Goal: Transaction & Acquisition: Obtain resource

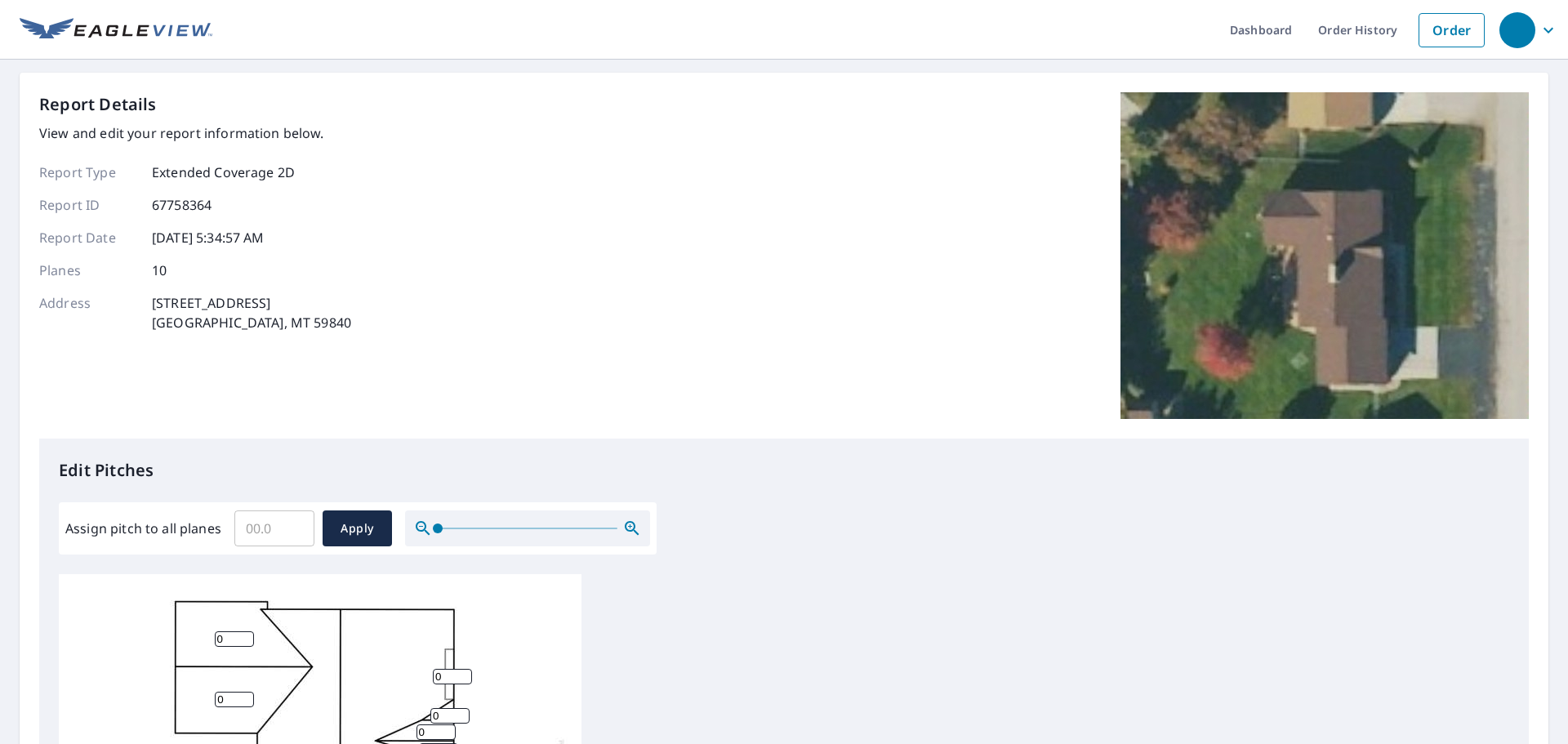
click at [494, 531] on div at bounding box center [527, 528] width 245 height 36
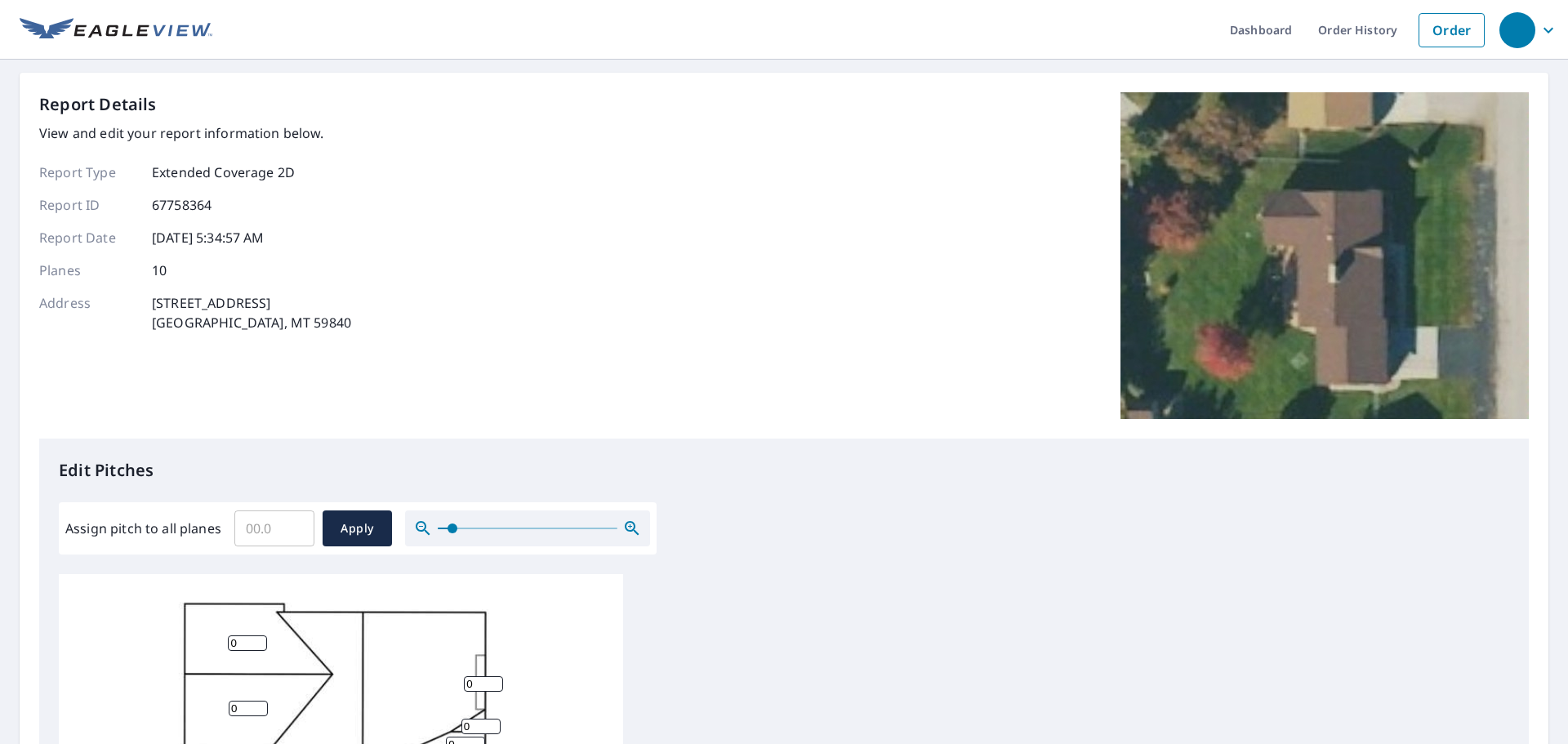
drag, startPoint x: 437, startPoint y: 528, endPoint x: 452, endPoint y: 530, distance: 15.1
click at [452, 530] on span at bounding box center [453, 528] width 10 height 10
click at [256, 526] on input "Assign pitch to all planes" at bounding box center [275, 528] width 80 height 46
click at [1441, 33] on link "Order" at bounding box center [1450, 31] width 66 height 34
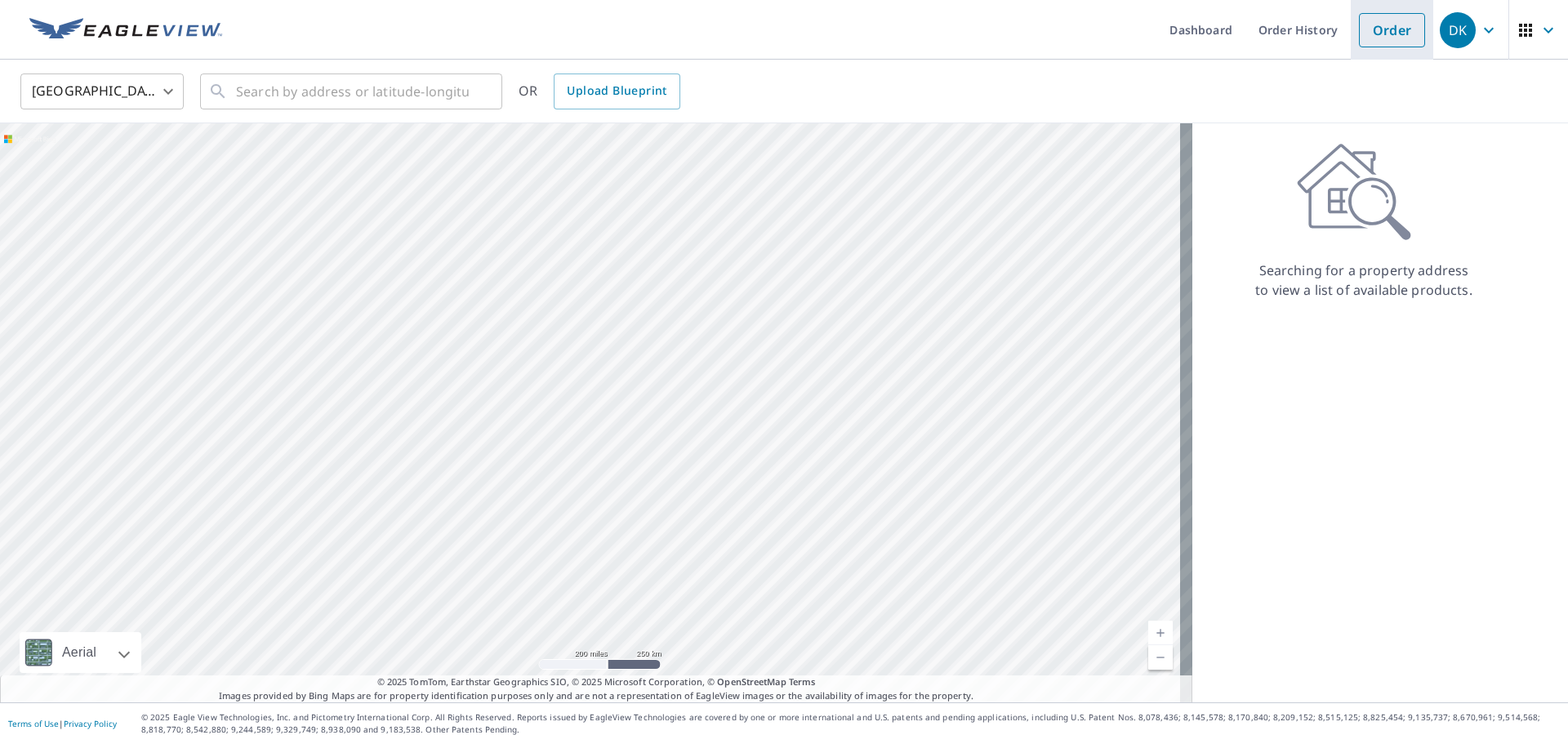
click at [1363, 33] on link "Order" at bounding box center [1391, 31] width 66 height 34
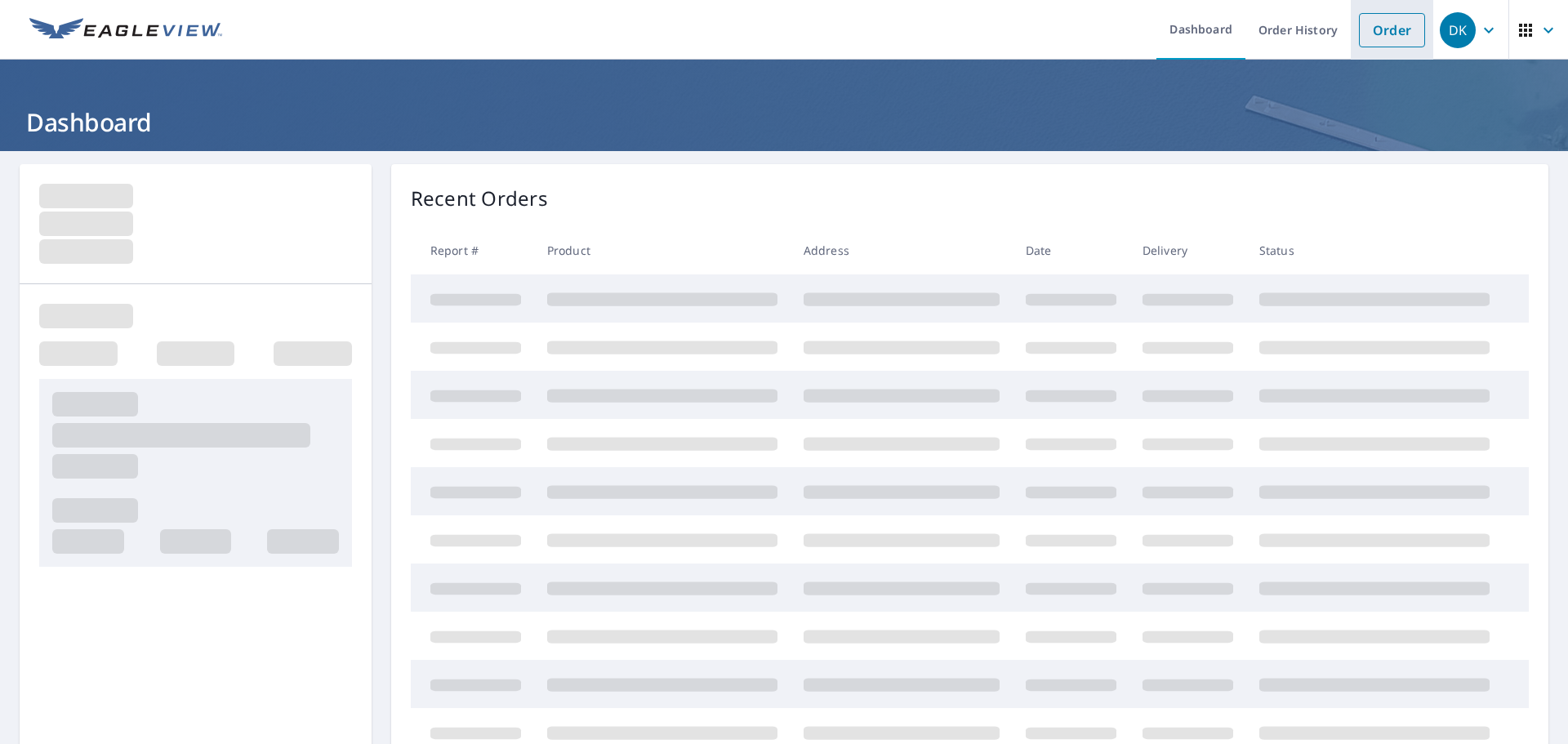
click at [1374, 33] on link "Order" at bounding box center [1391, 31] width 66 height 34
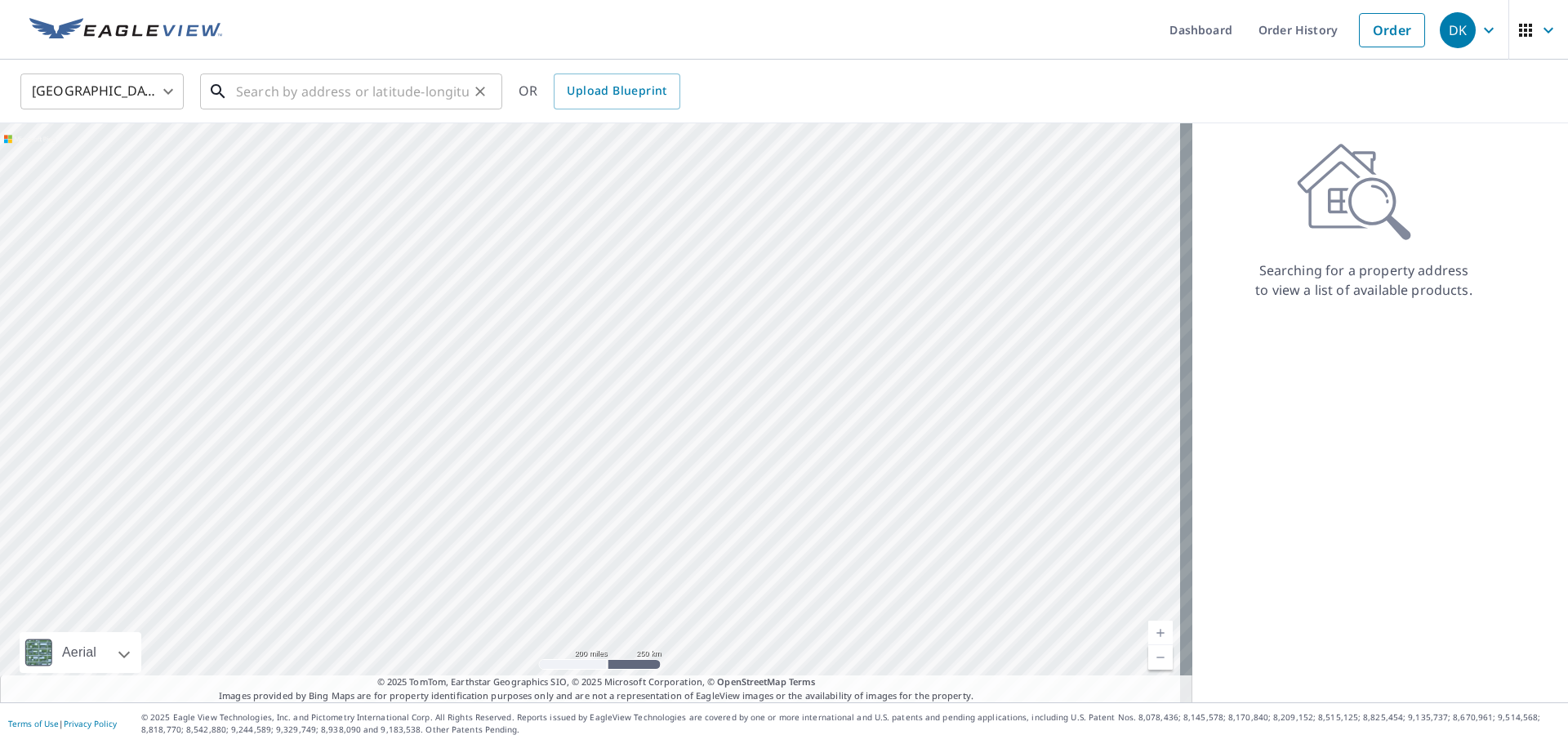
click at [241, 92] on input "text" at bounding box center [352, 92] width 232 height 46
paste input "5120 Skyway Drive"
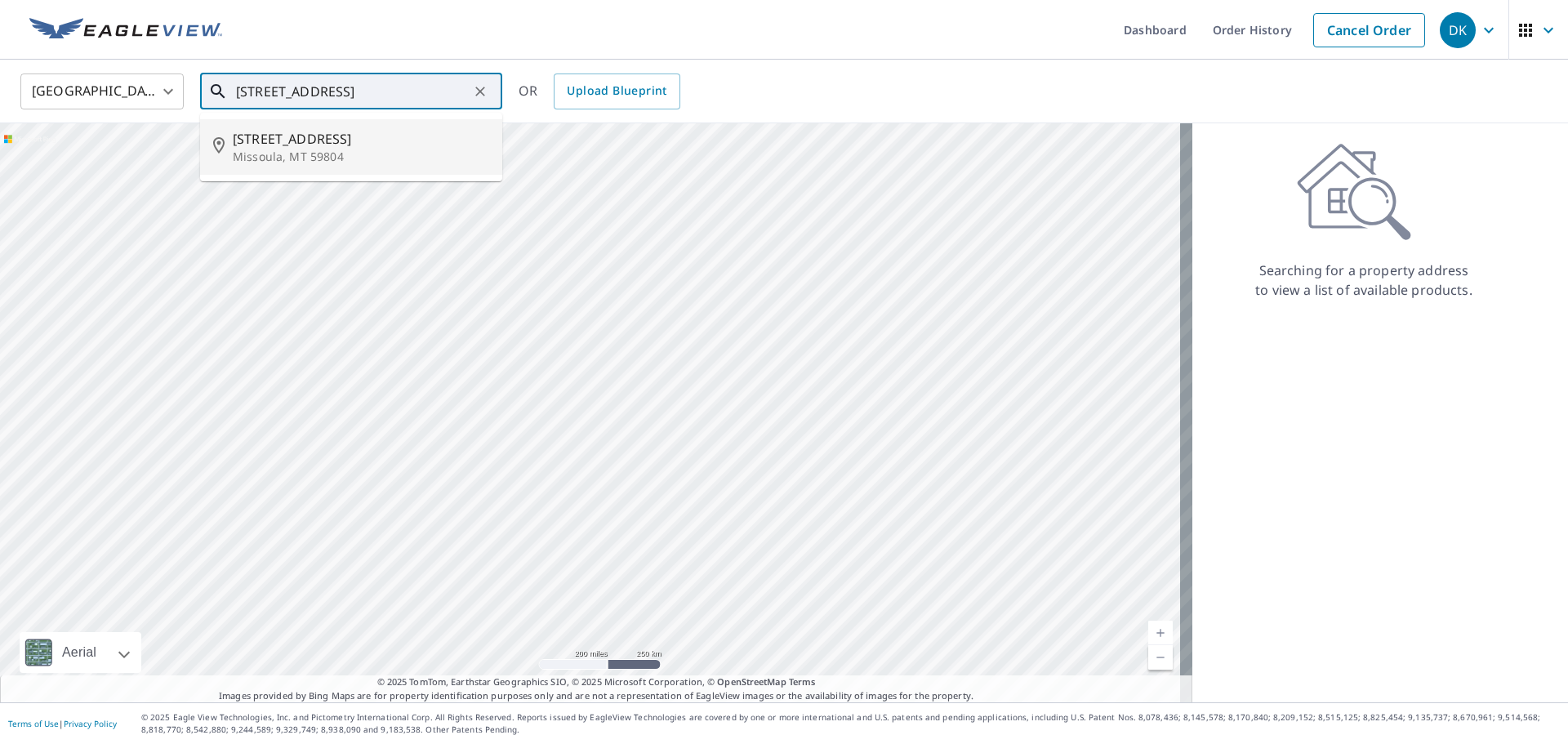
click at [281, 156] on p "Missoula, MT 59804" at bounding box center [361, 156] width 256 height 16
type input "5120 Skyway Dr Missoula, MT 59804"
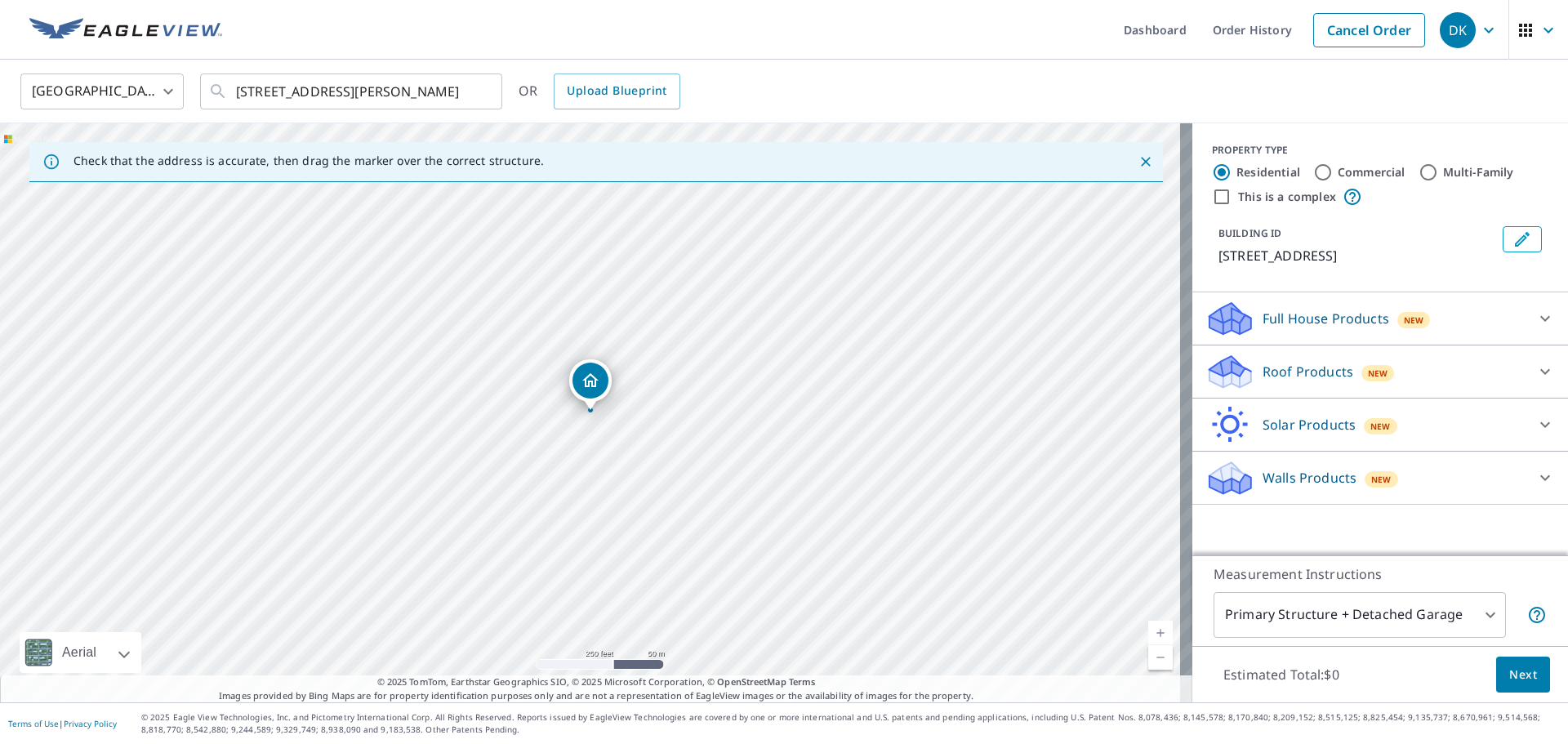
click at [1361, 365] on div "New" at bounding box center [1378, 373] width 33 height 16
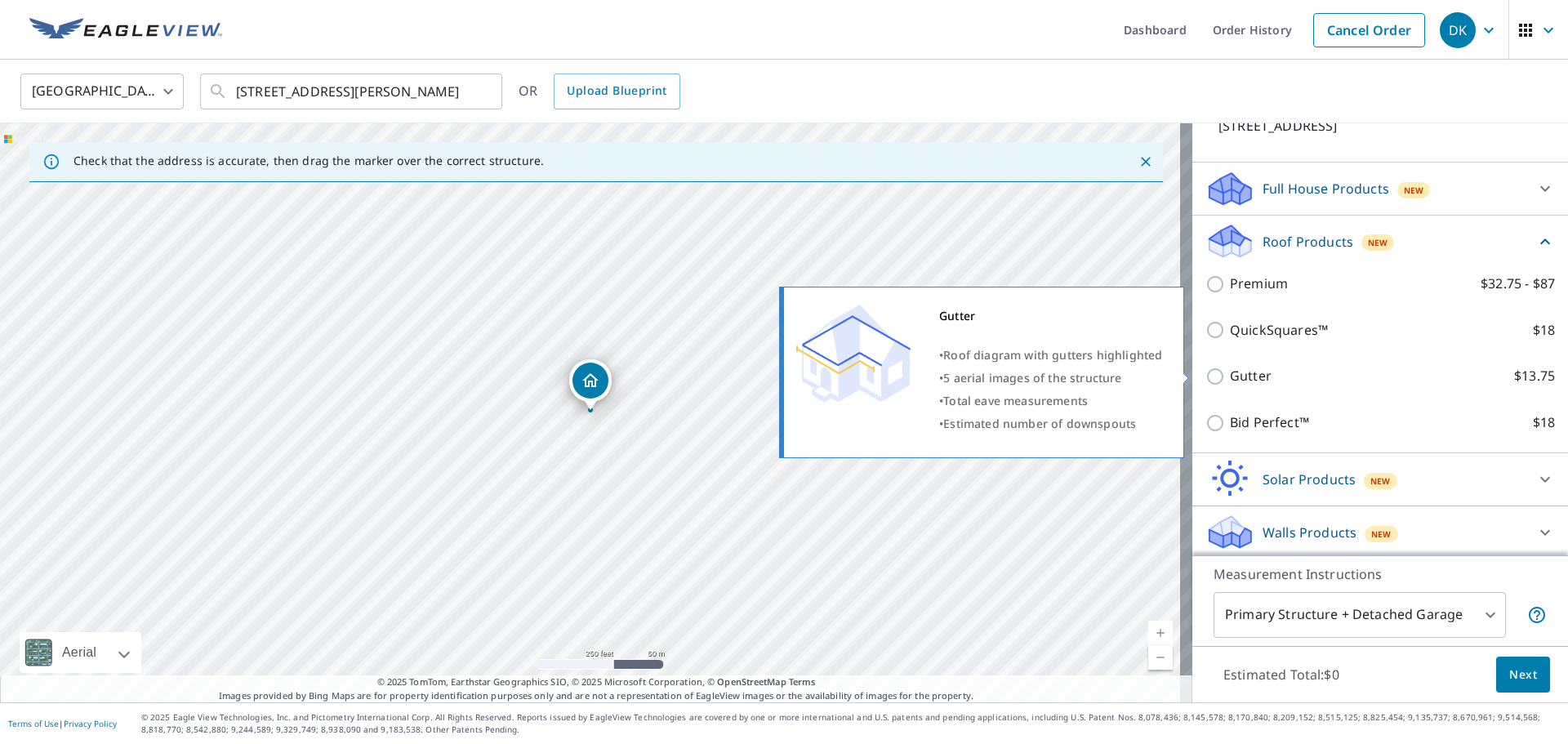
scroll to position [134, 0]
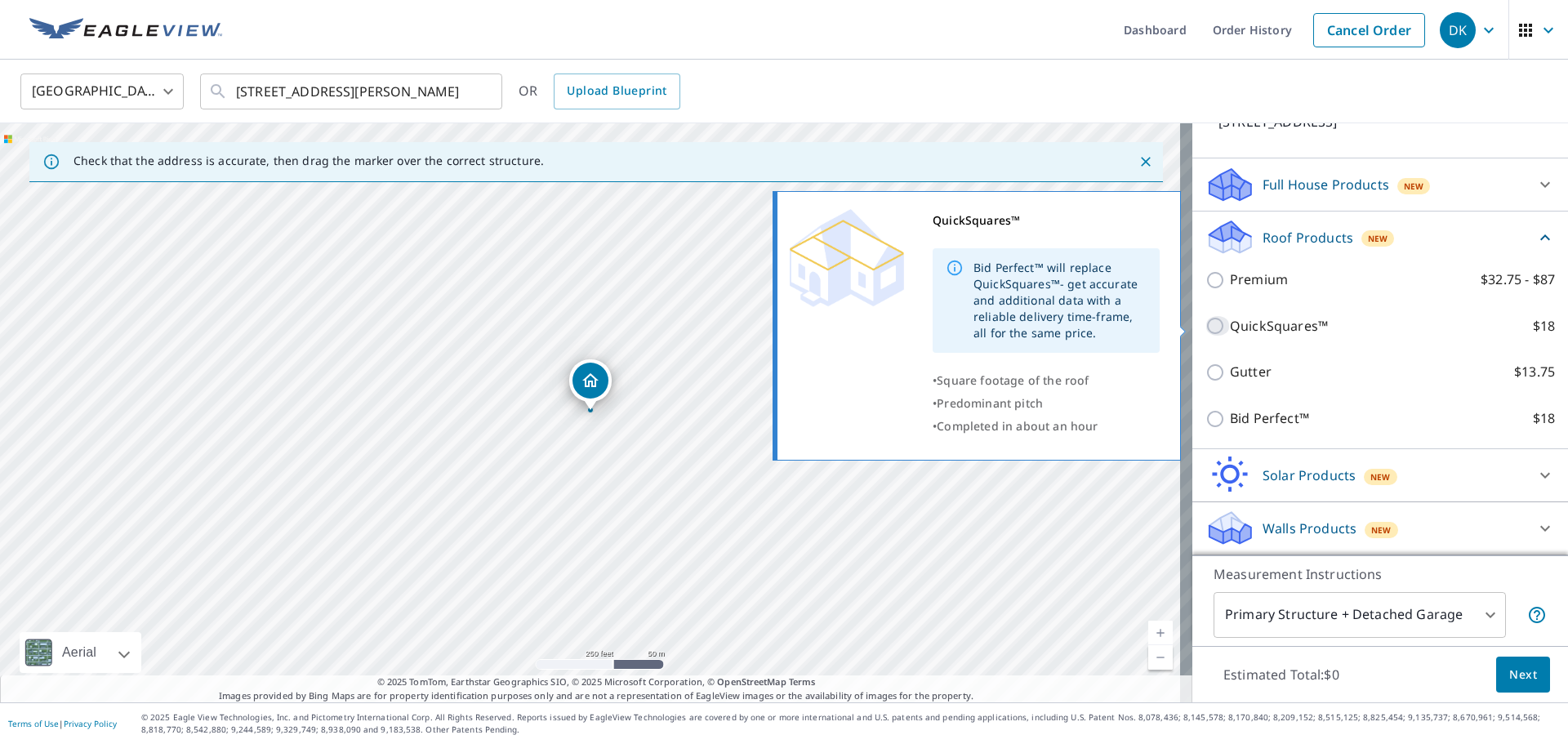
click at [1205, 328] on input "QuickSquares™ $18" at bounding box center [1218, 325] width 25 height 19
checkbox input "true"
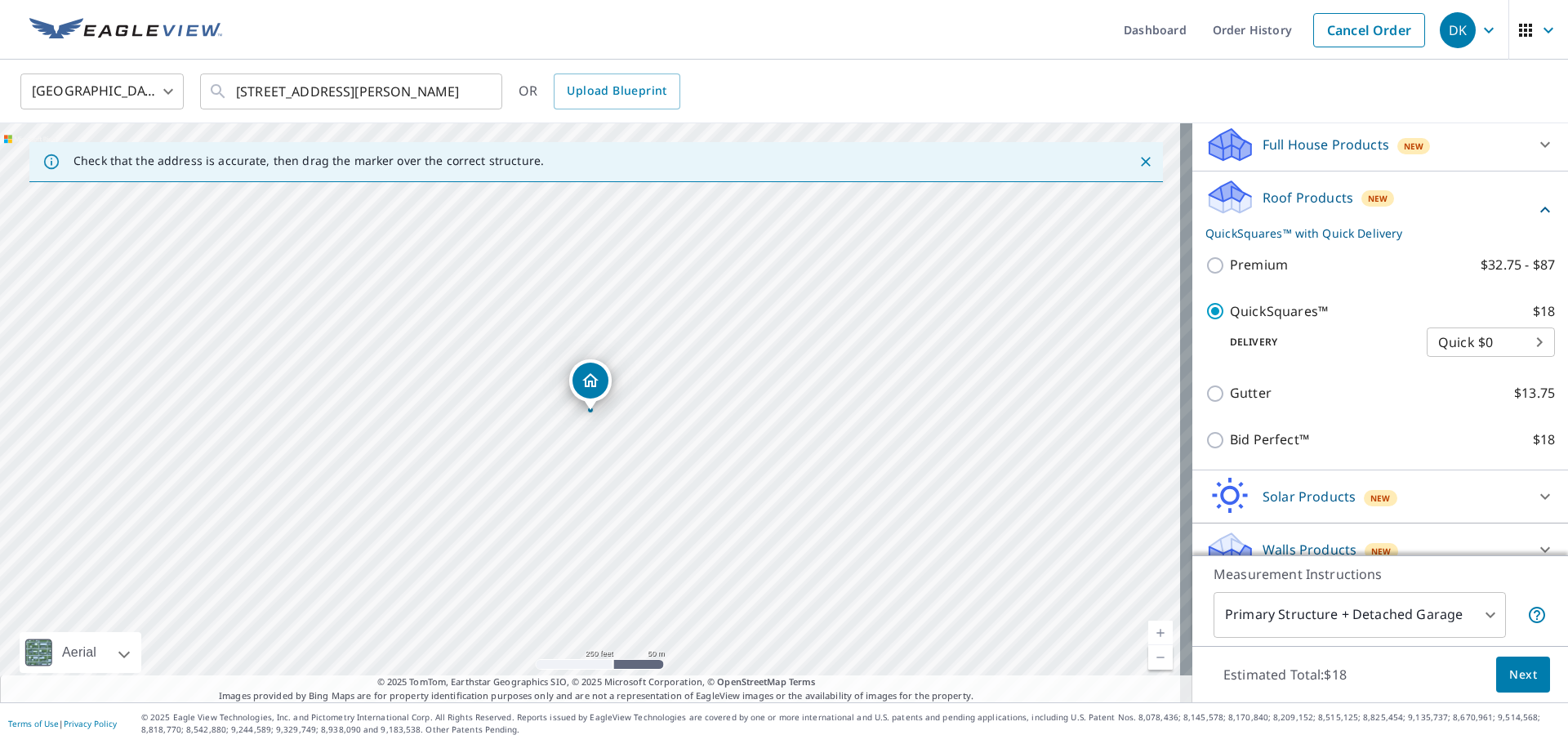
scroll to position [195, 0]
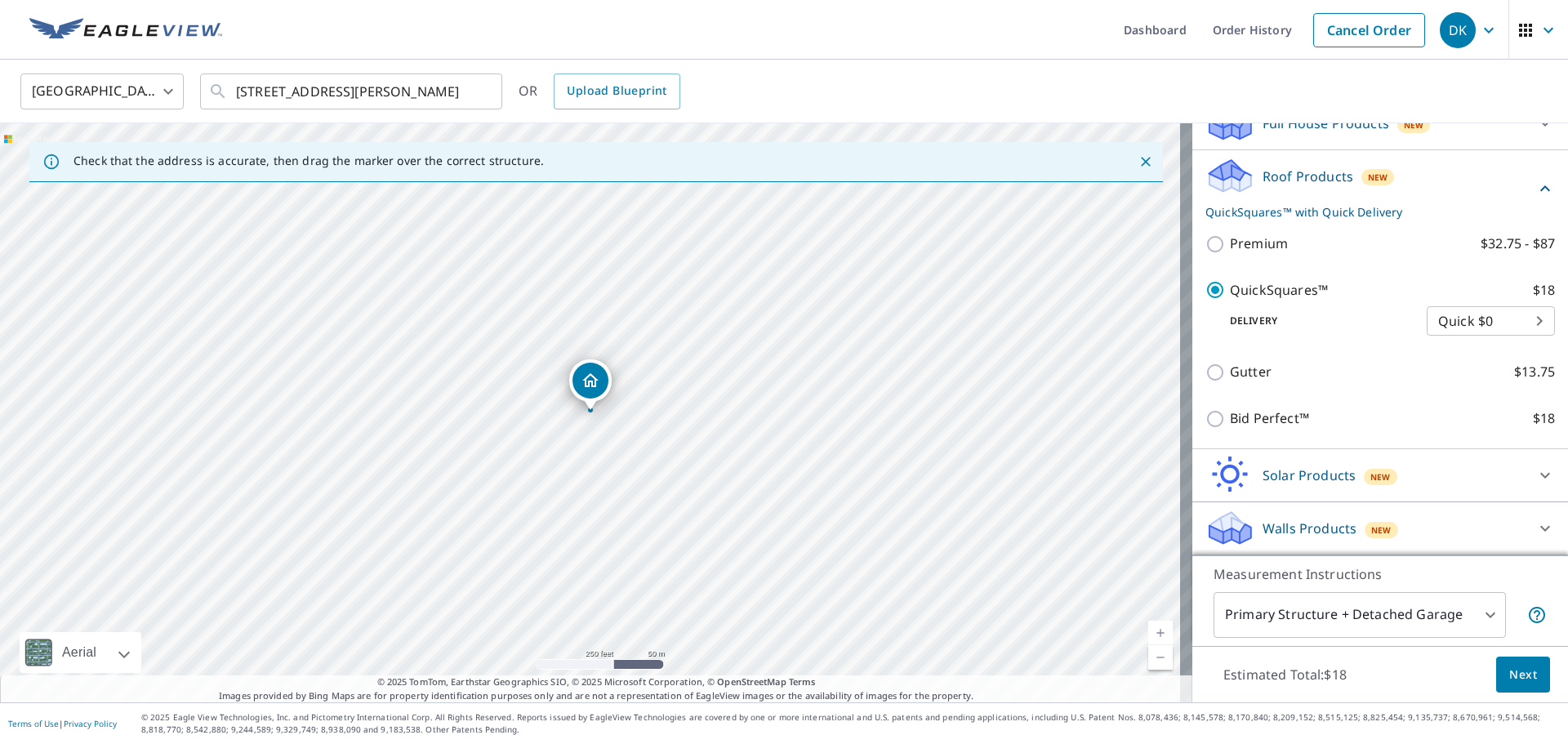
click at [1477, 612] on body "DK DK Dashboard Order History Cancel Order DK United States US ​ 5120 Skyway Dr…" at bounding box center [784, 372] width 1568 height 744
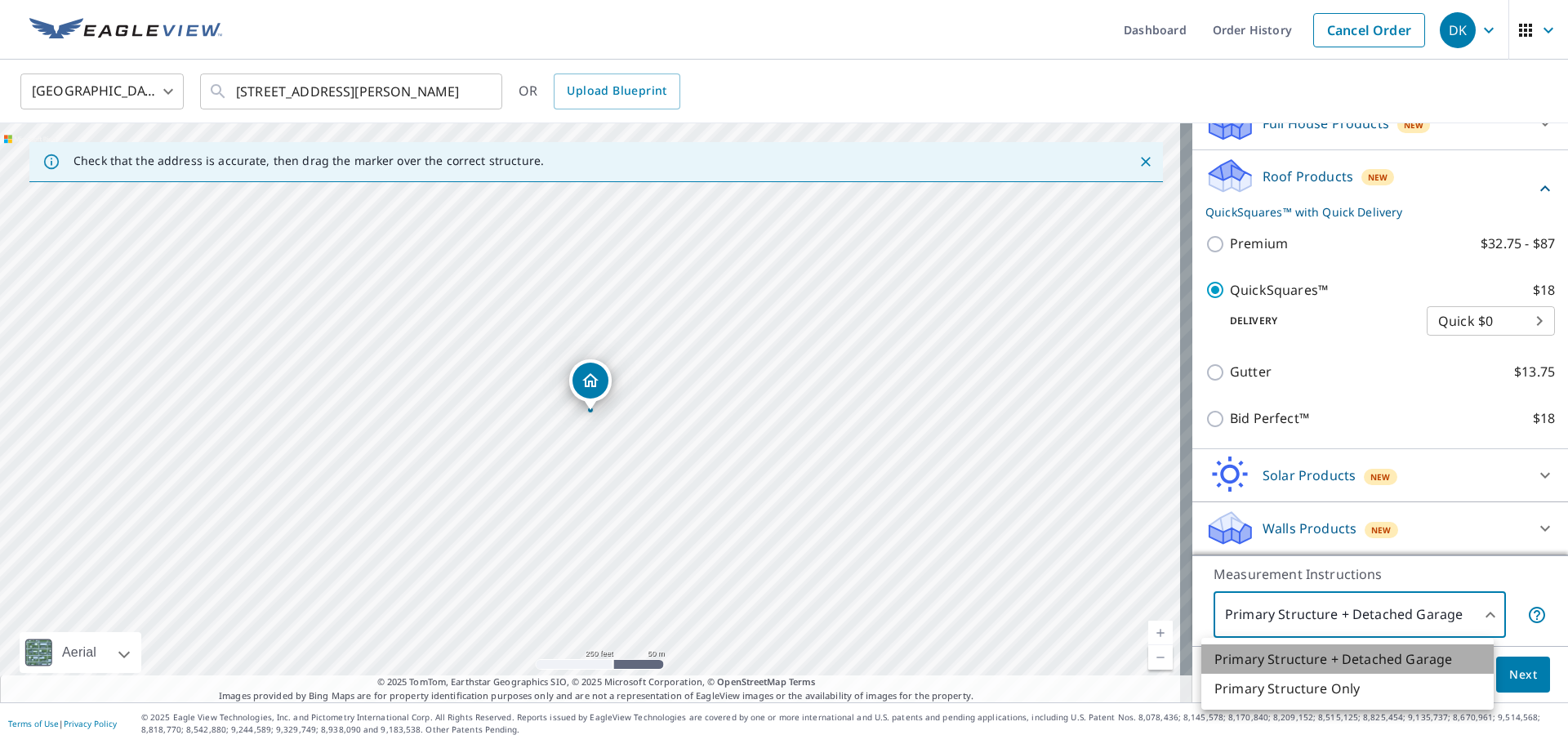
click at [1446, 649] on li "Primary Structure + Detached Garage" at bounding box center [1347, 658] width 293 height 30
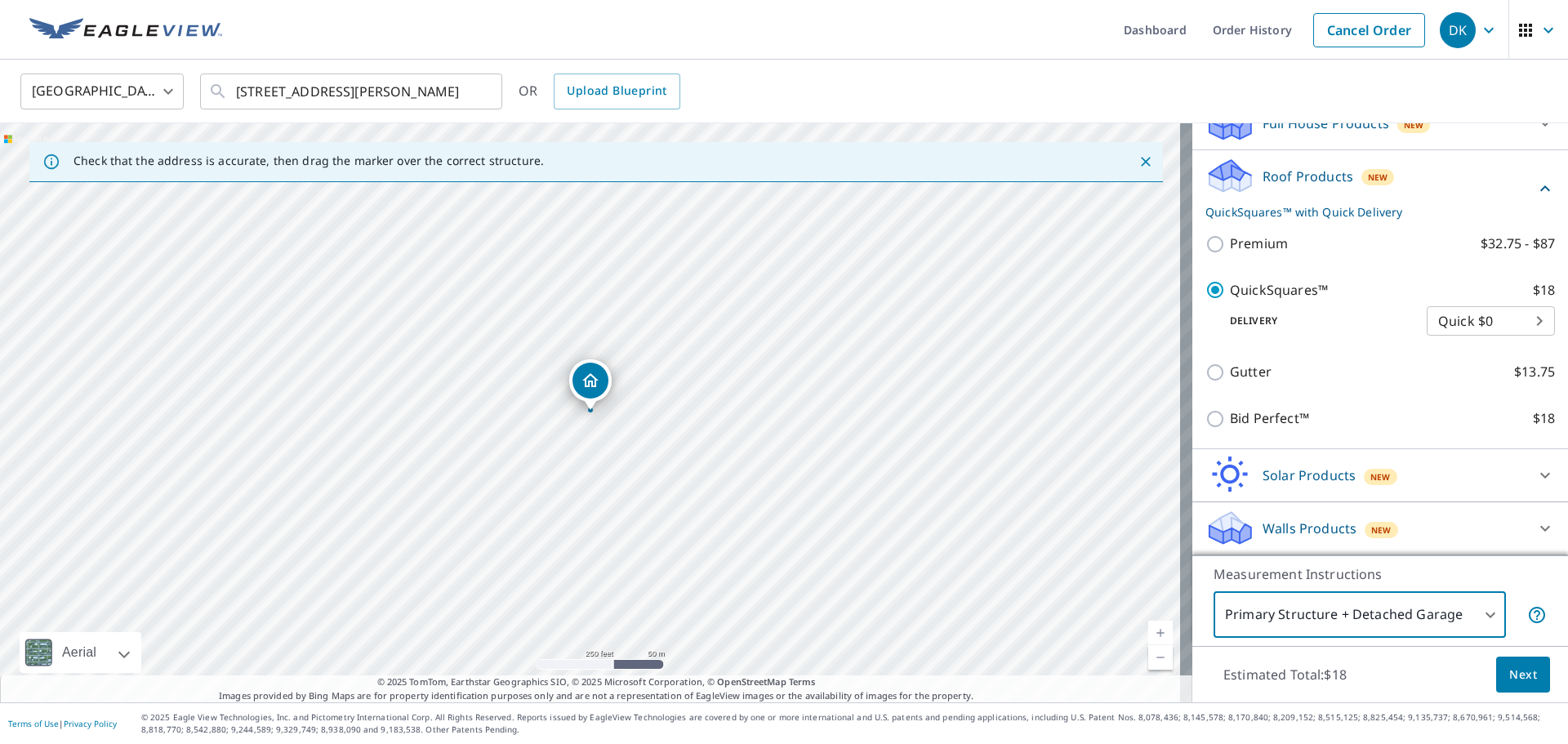
click at [1509, 677] on span "Next" at bounding box center [1522, 674] width 28 height 20
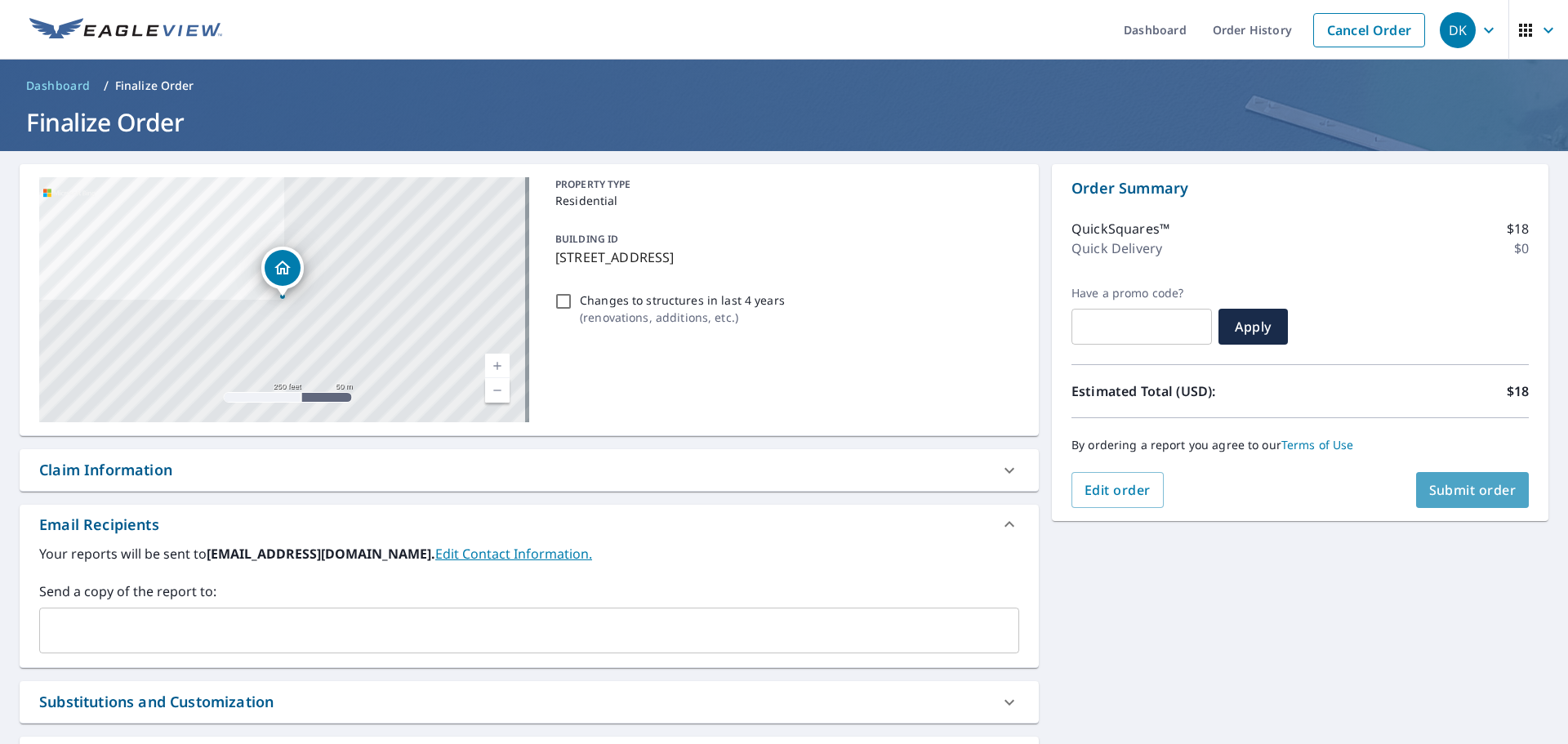
click at [1444, 485] on span "Submit order" at bounding box center [1472, 490] width 87 height 18
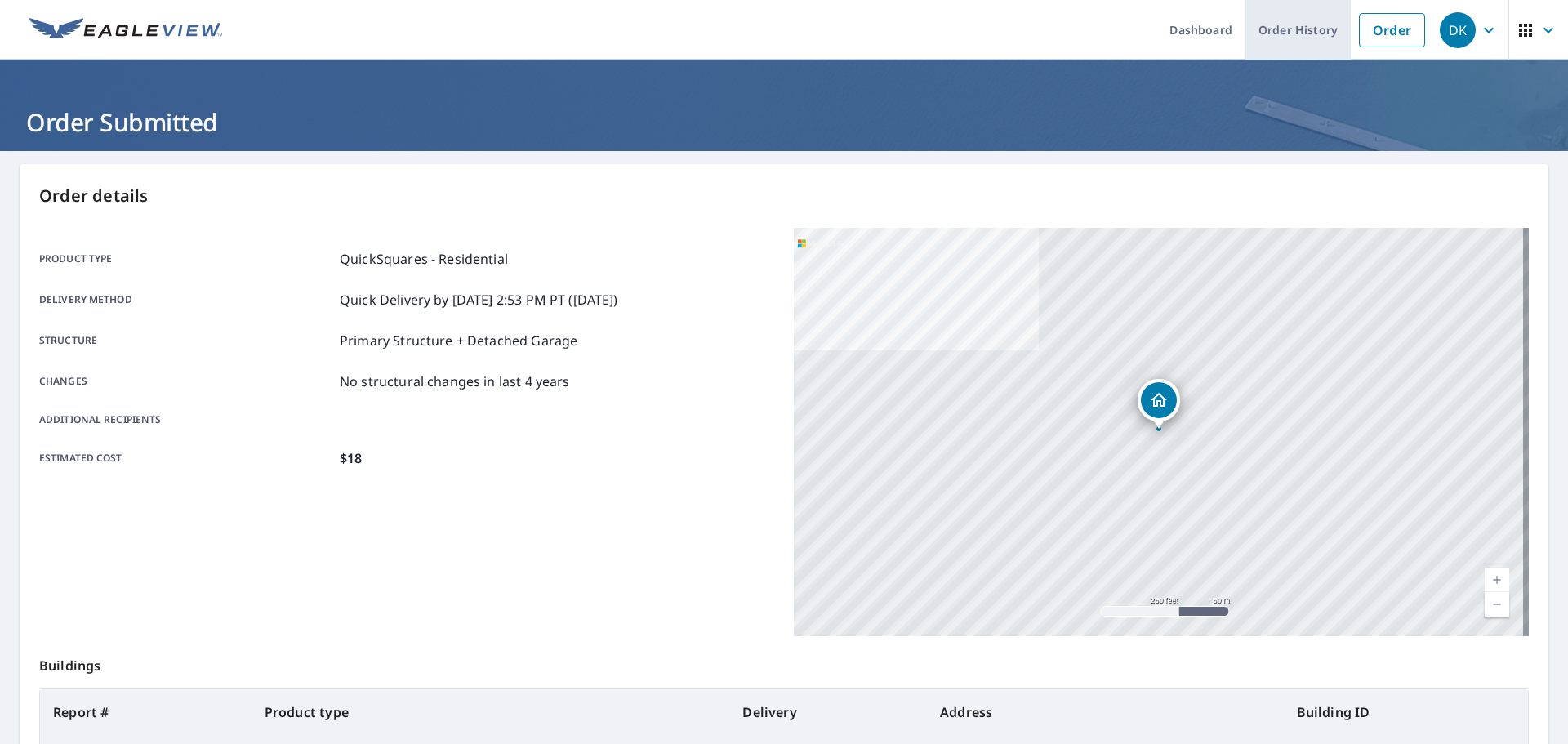
click at [1269, 29] on link "Order History" at bounding box center [1298, 30] width 105 height 59
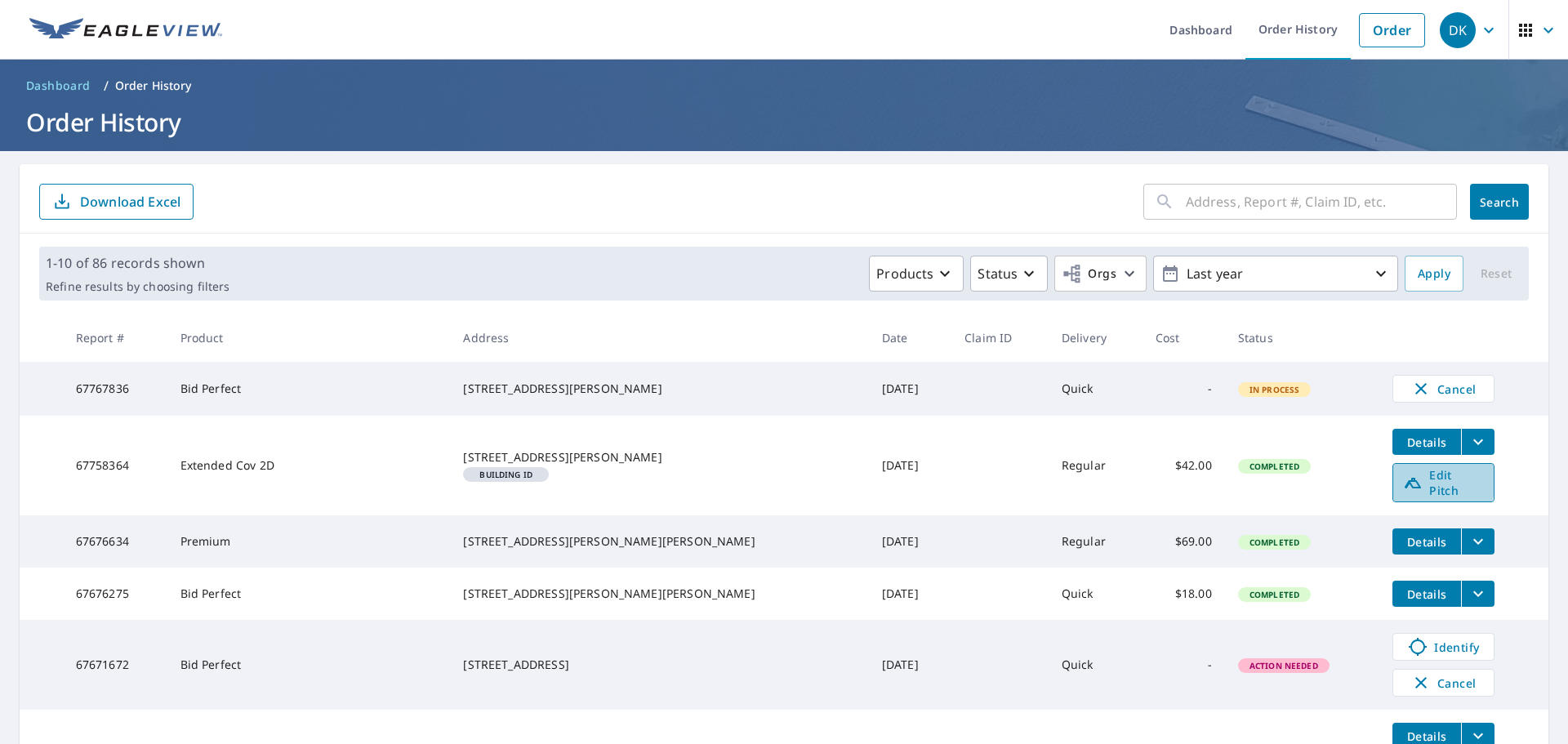
click at [1402, 482] on icon at bounding box center [1412, 482] width 19 height 19
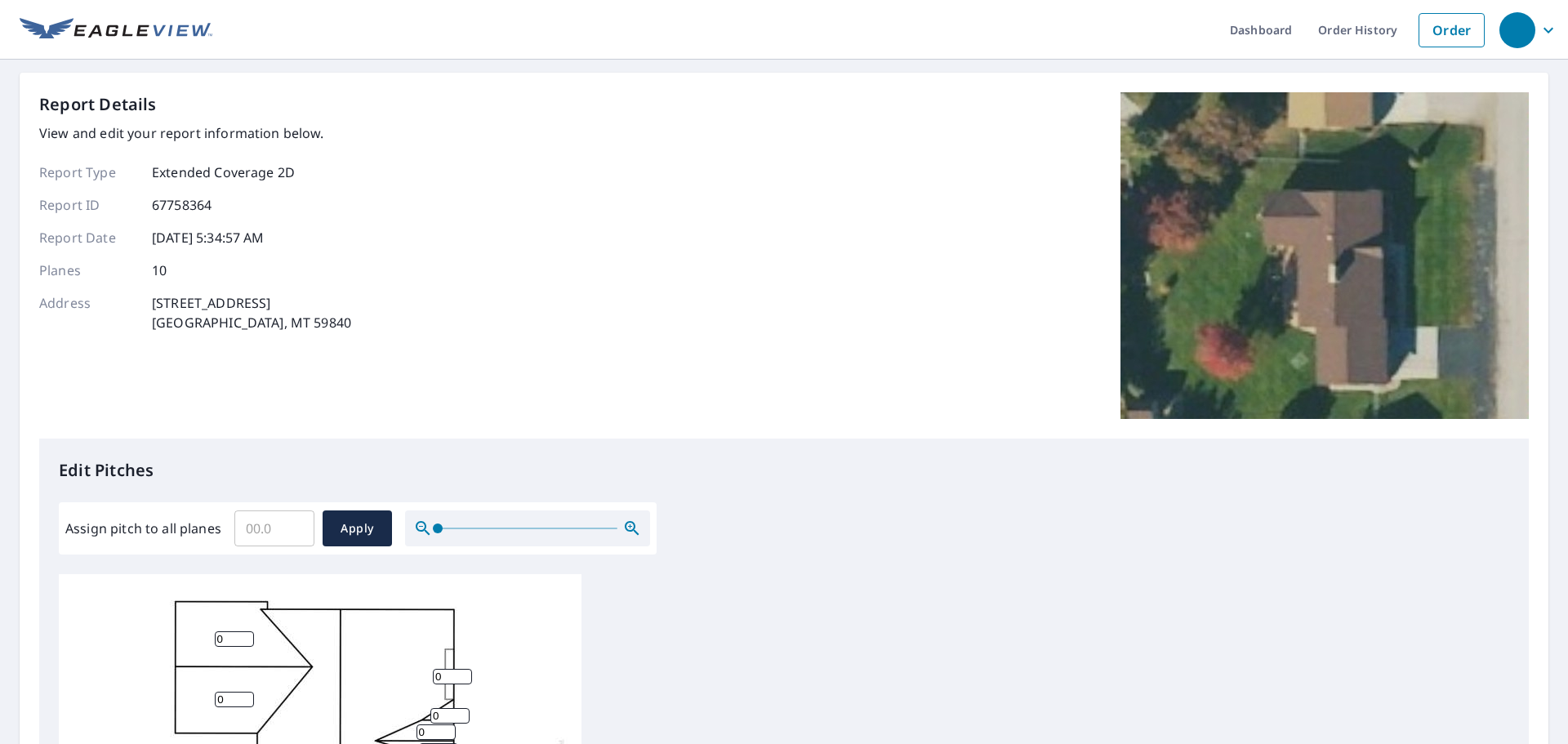
click at [258, 526] on input "Assign pitch to all planes" at bounding box center [275, 528] width 80 height 46
type input "4"
click at [349, 530] on span "Apply" at bounding box center [357, 528] width 43 height 20
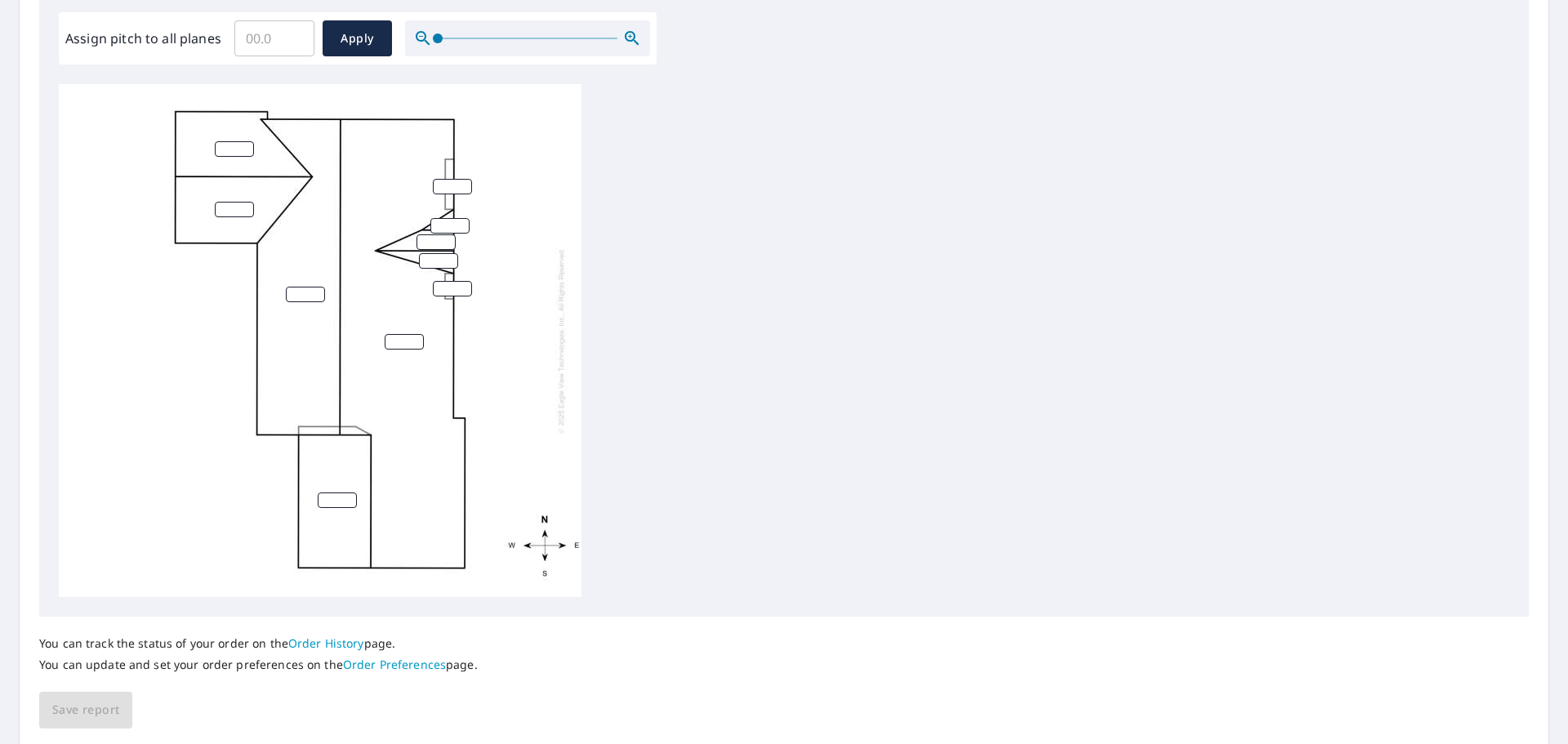
scroll to position [549, 0]
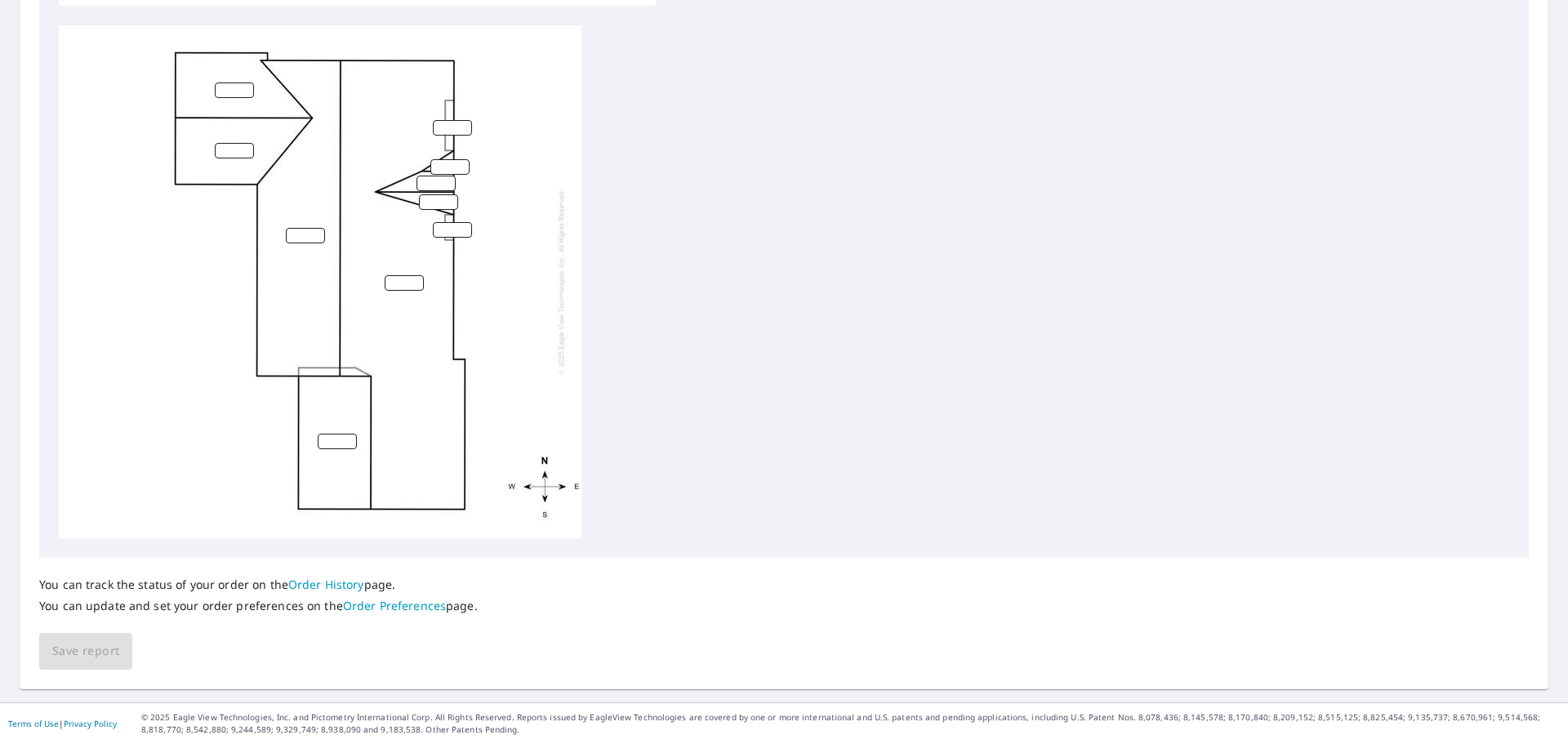
click at [71, 654] on div "You can track the status of your order on the Order History page. You can updat…" at bounding box center [784, 613] width 1490 height 112
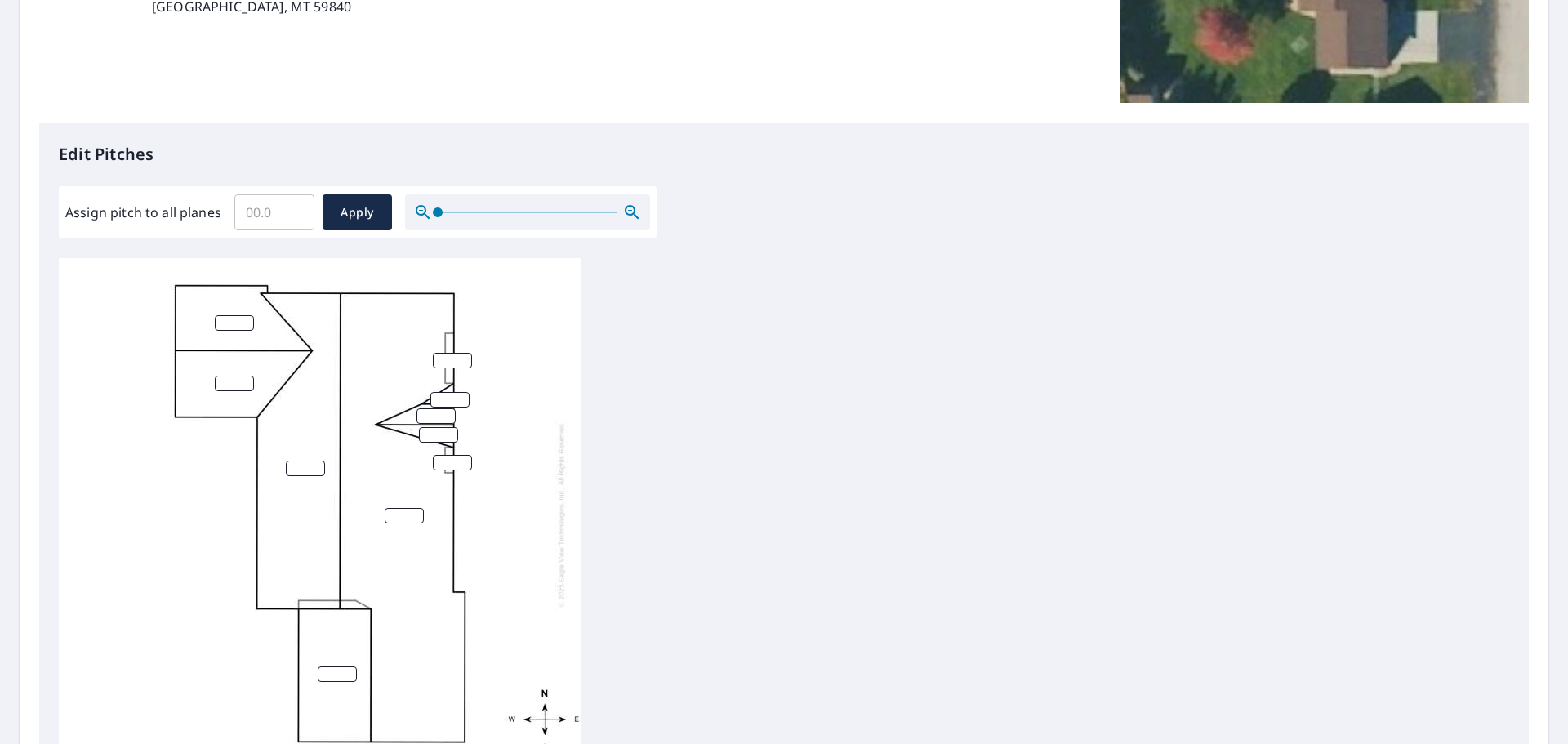
scroll to position [58, 0]
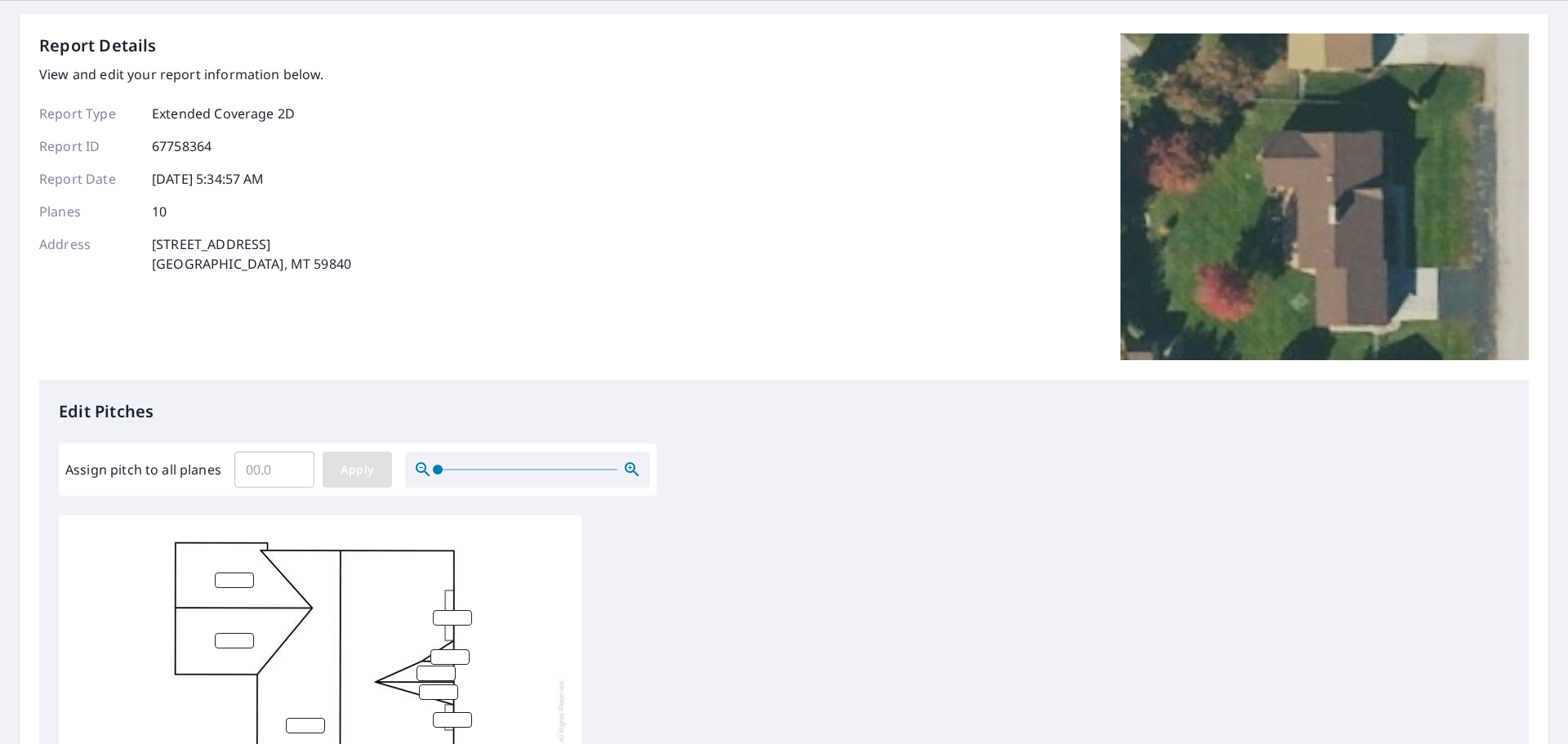
click at [356, 471] on span "Apply" at bounding box center [357, 470] width 43 height 20
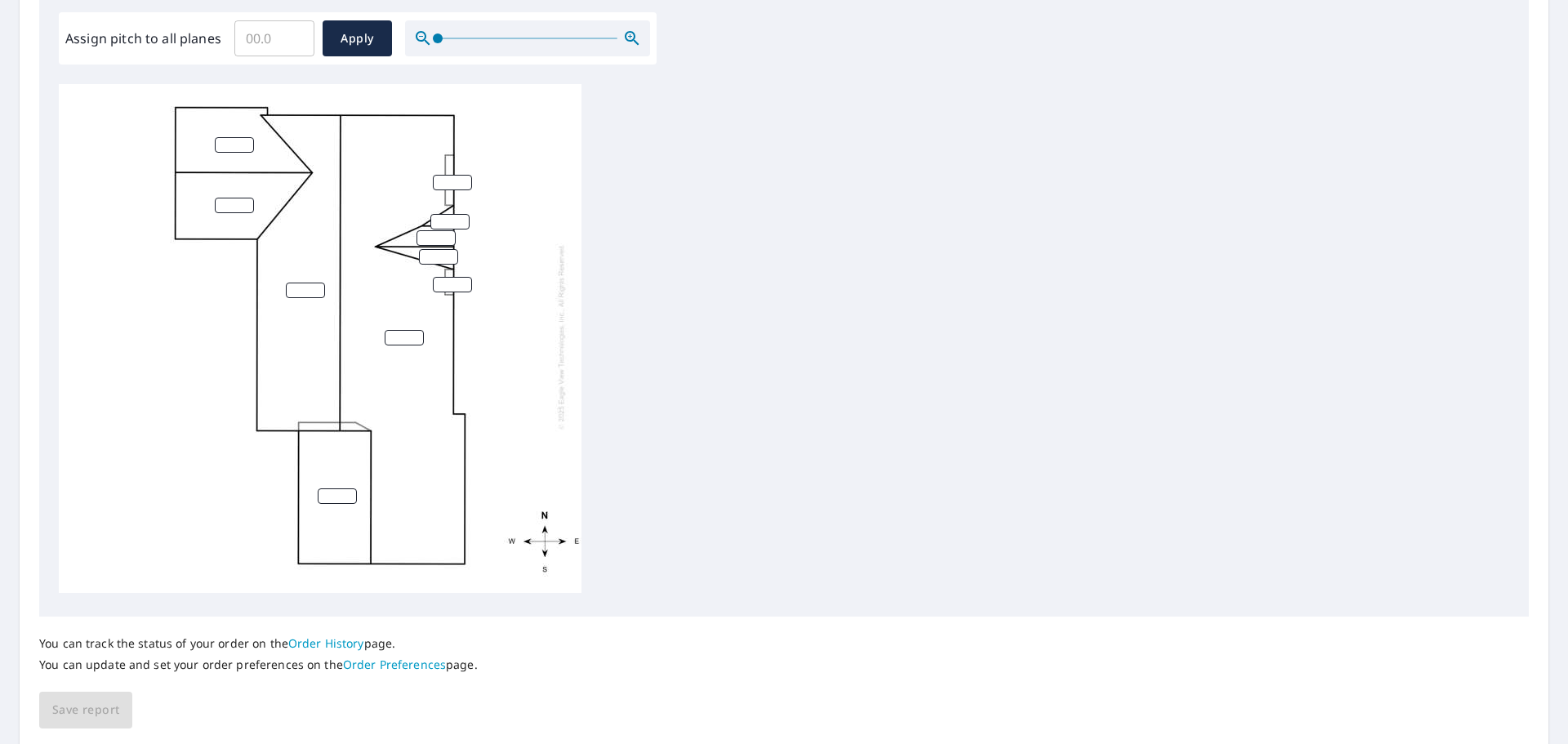
scroll to position [0, 0]
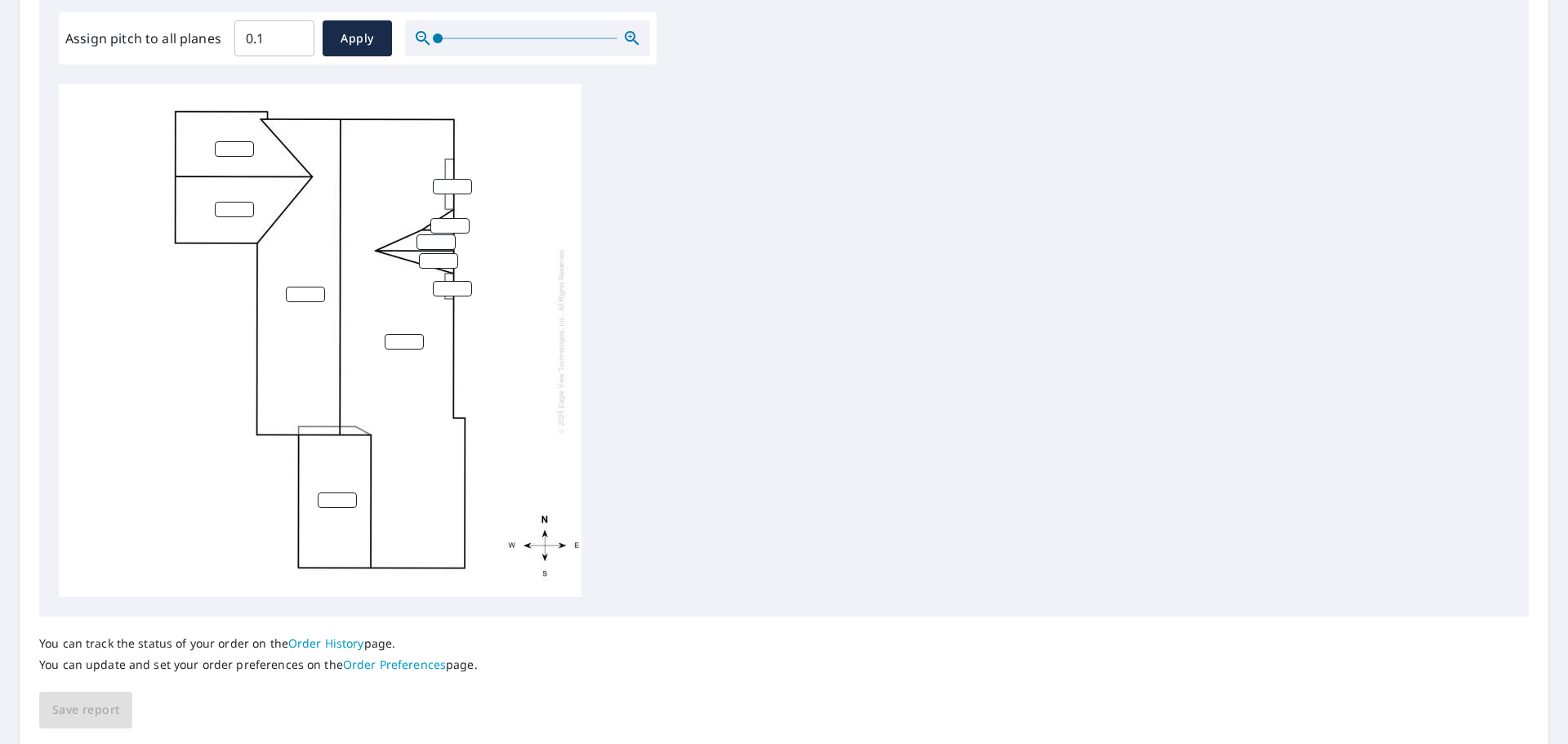
click at [295, 34] on input "0.1" at bounding box center [275, 38] width 80 height 46
click at [295, 34] on input "0.2" at bounding box center [275, 38] width 80 height 46
click at [295, 34] on input "1.7" at bounding box center [275, 38] width 80 height 46
click at [295, 34] on input "1.8" at bounding box center [275, 38] width 80 height 46
click at [295, 34] on input "1.9" at bounding box center [275, 38] width 80 height 46
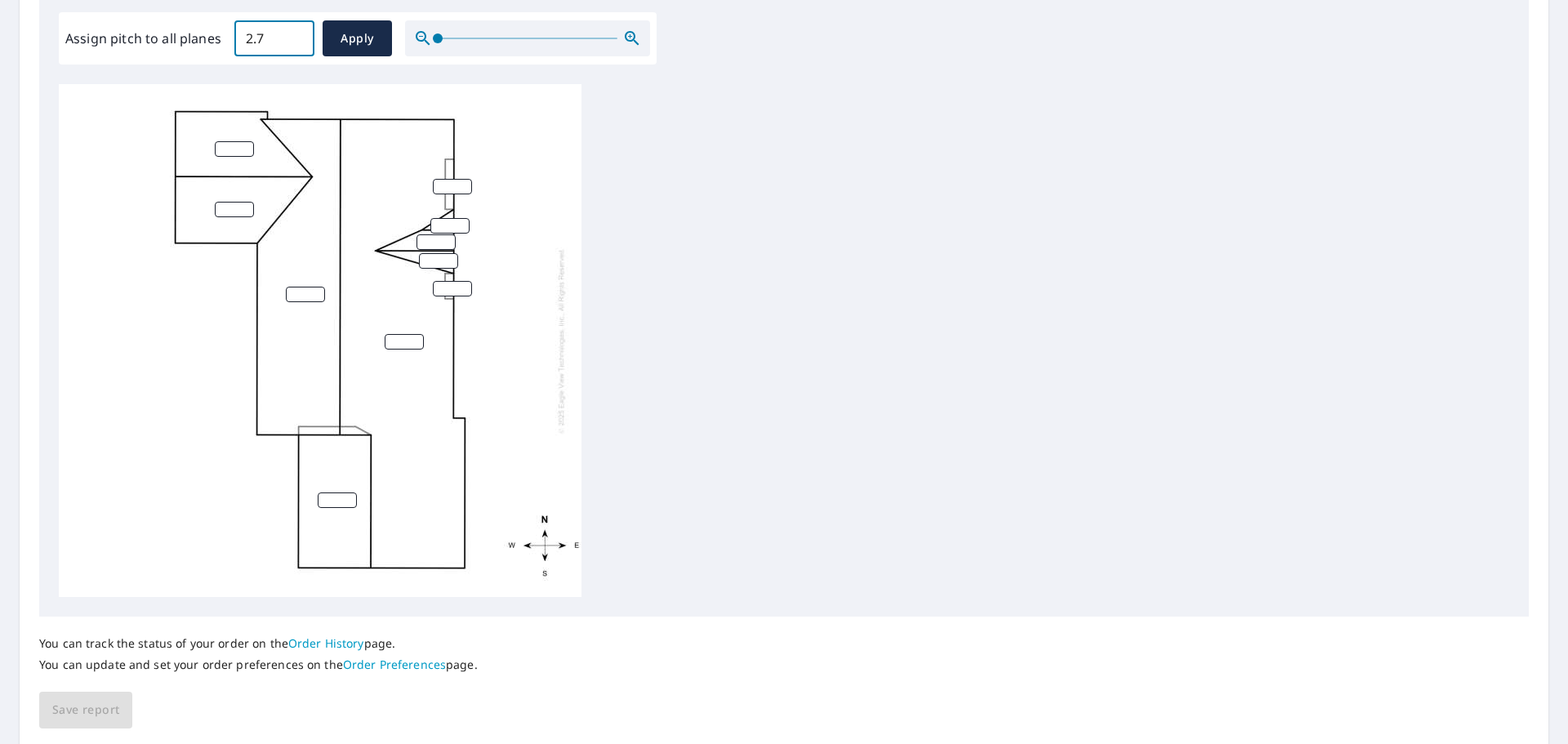
click at [295, 34] on input "2.7" at bounding box center [275, 38] width 80 height 46
click at [295, 34] on input "4.4" at bounding box center [275, 38] width 80 height 46
type input "4.5"
click at [298, 32] on input "4.5" at bounding box center [275, 38] width 80 height 46
click at [358, 43] on span "Apply" at bounding box center [357, 38] width 43 height 20
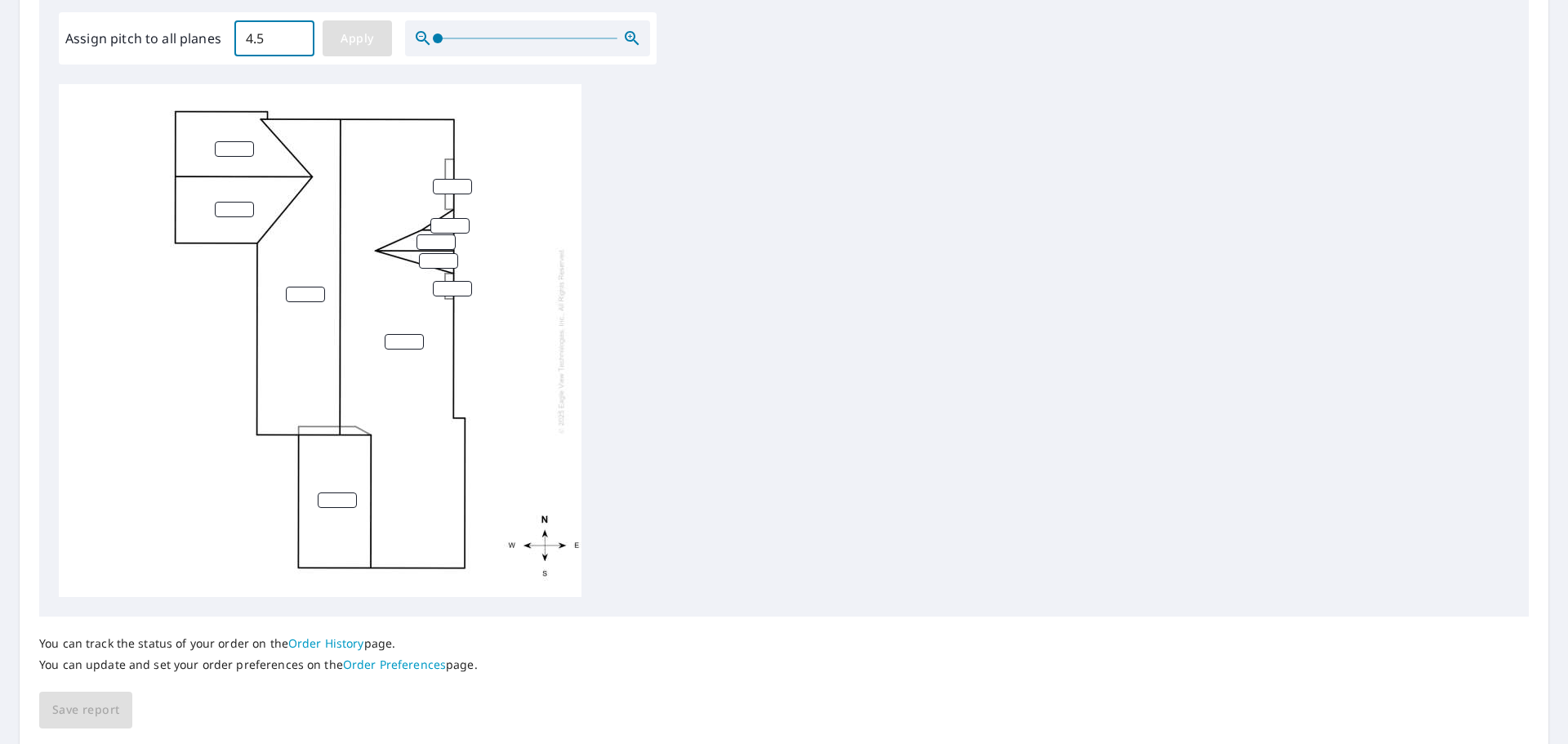
type input "4.5"
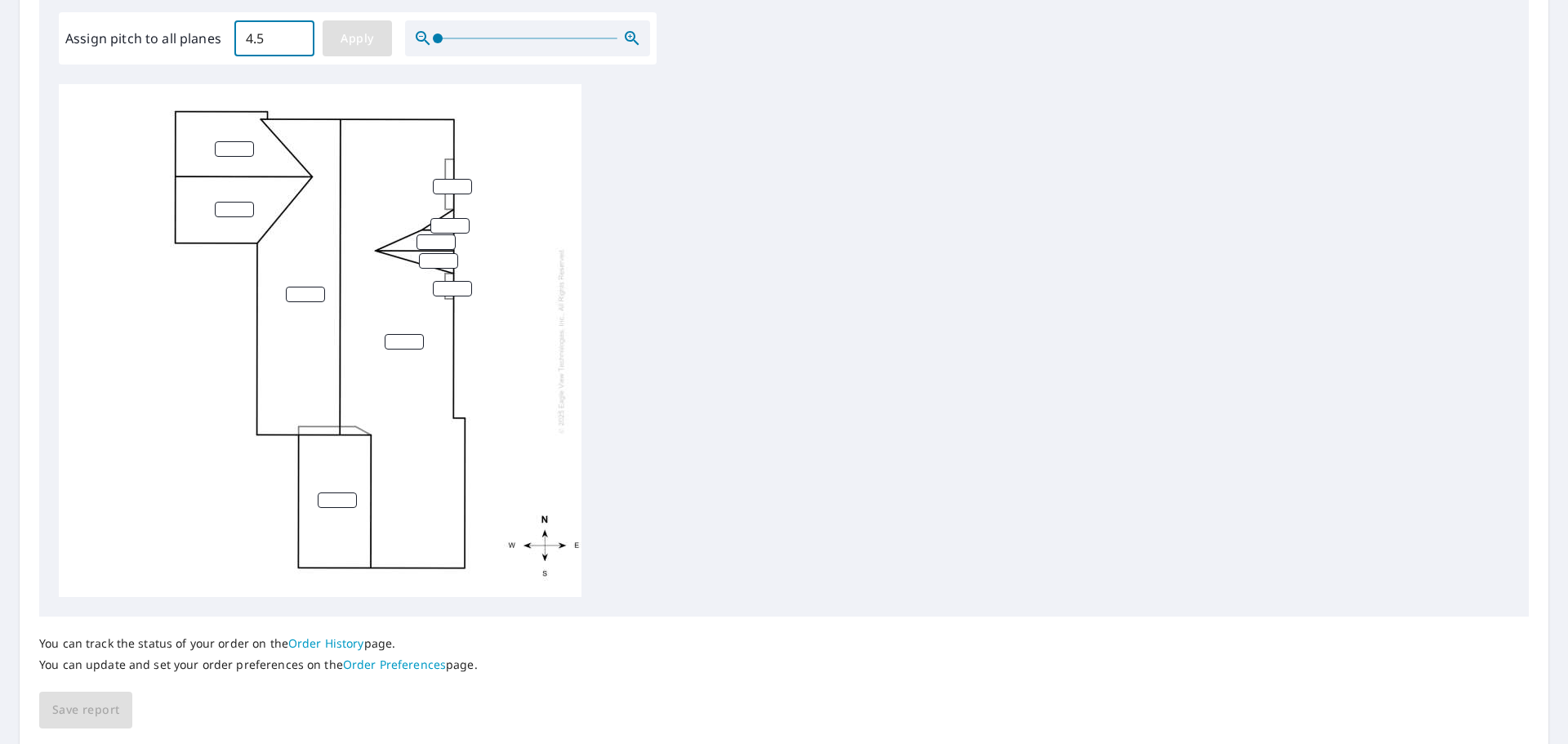
type input "4.5"
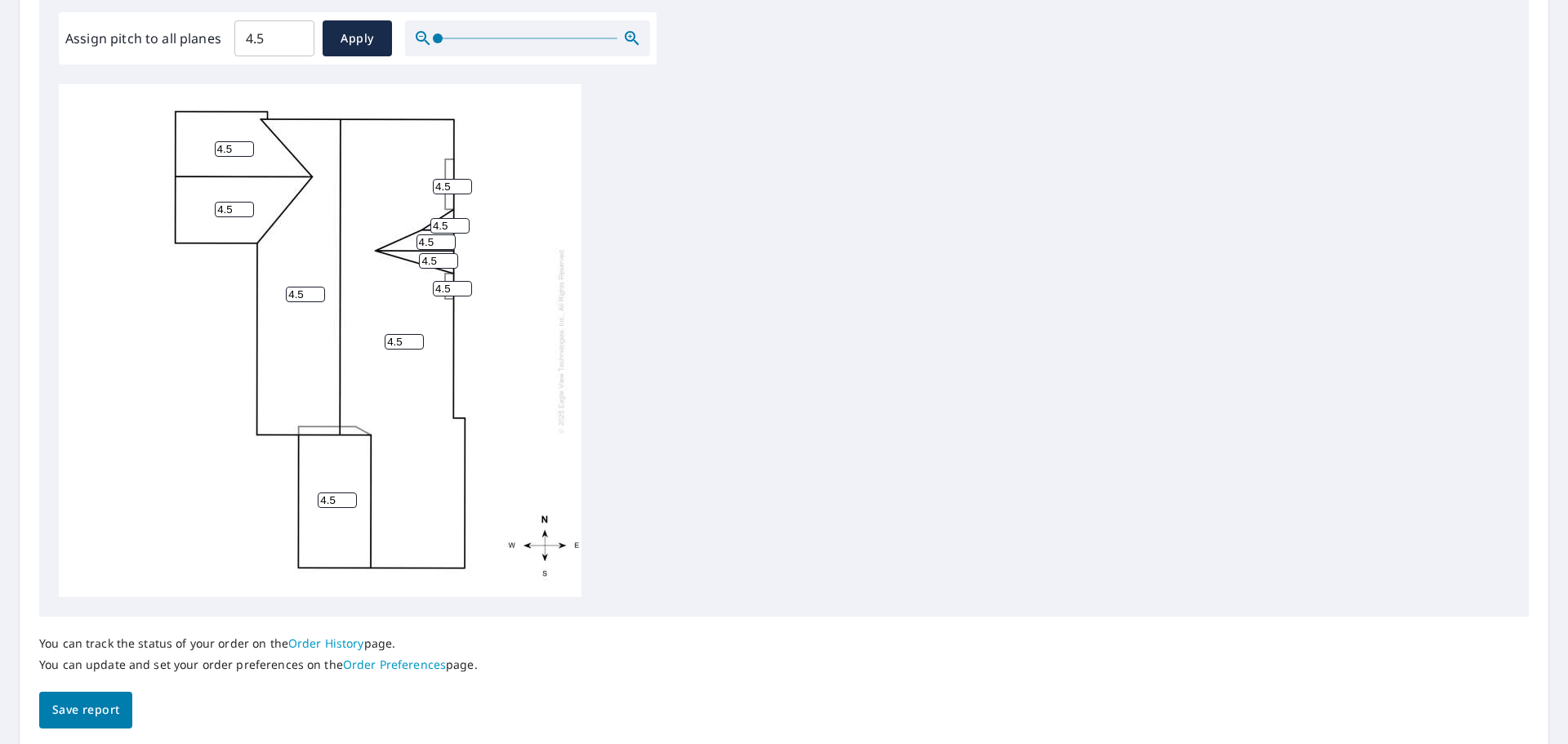
click at [82, 705] on span "Save report" at bounding box center [86, 709] width 67 height 20
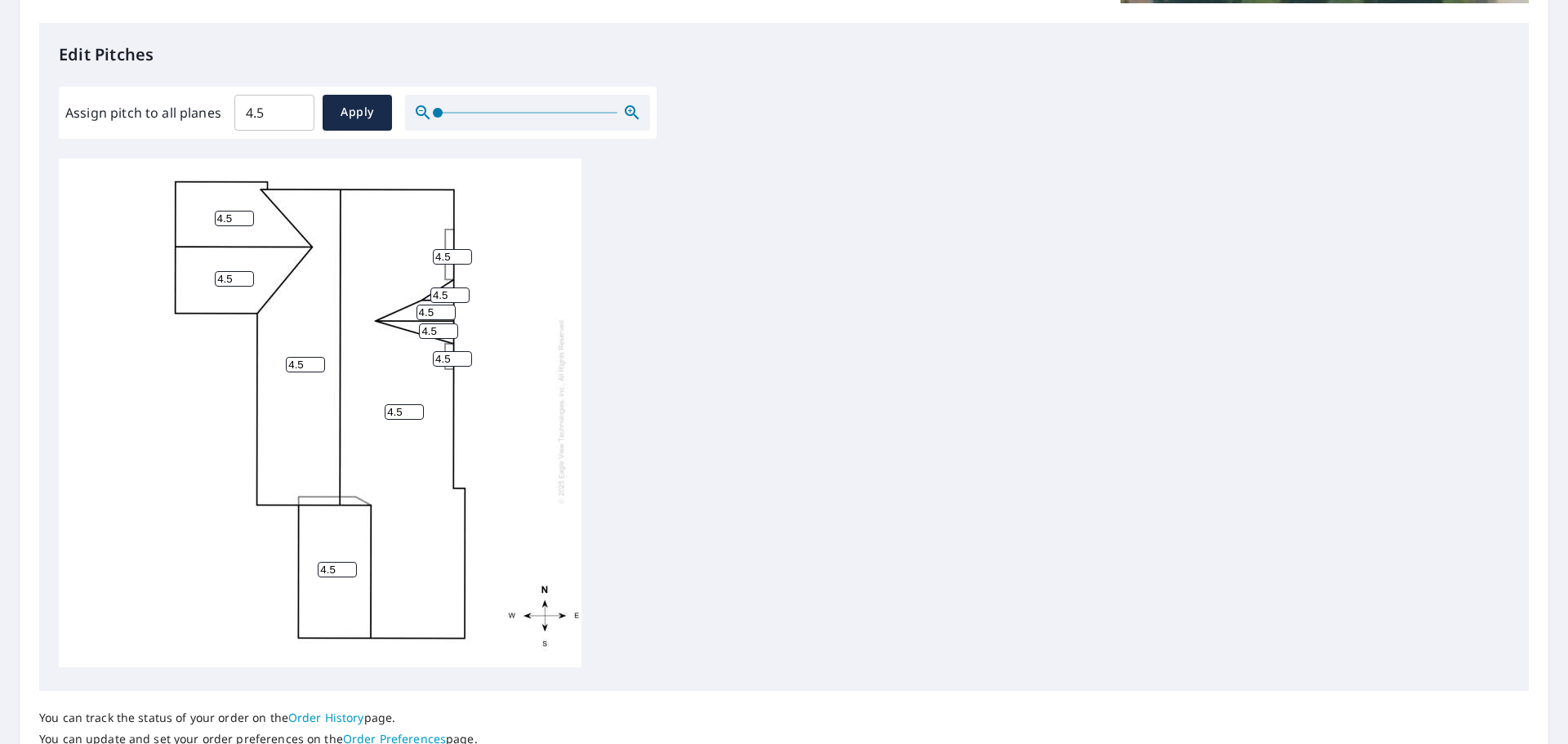
scroll to position [607, 0]
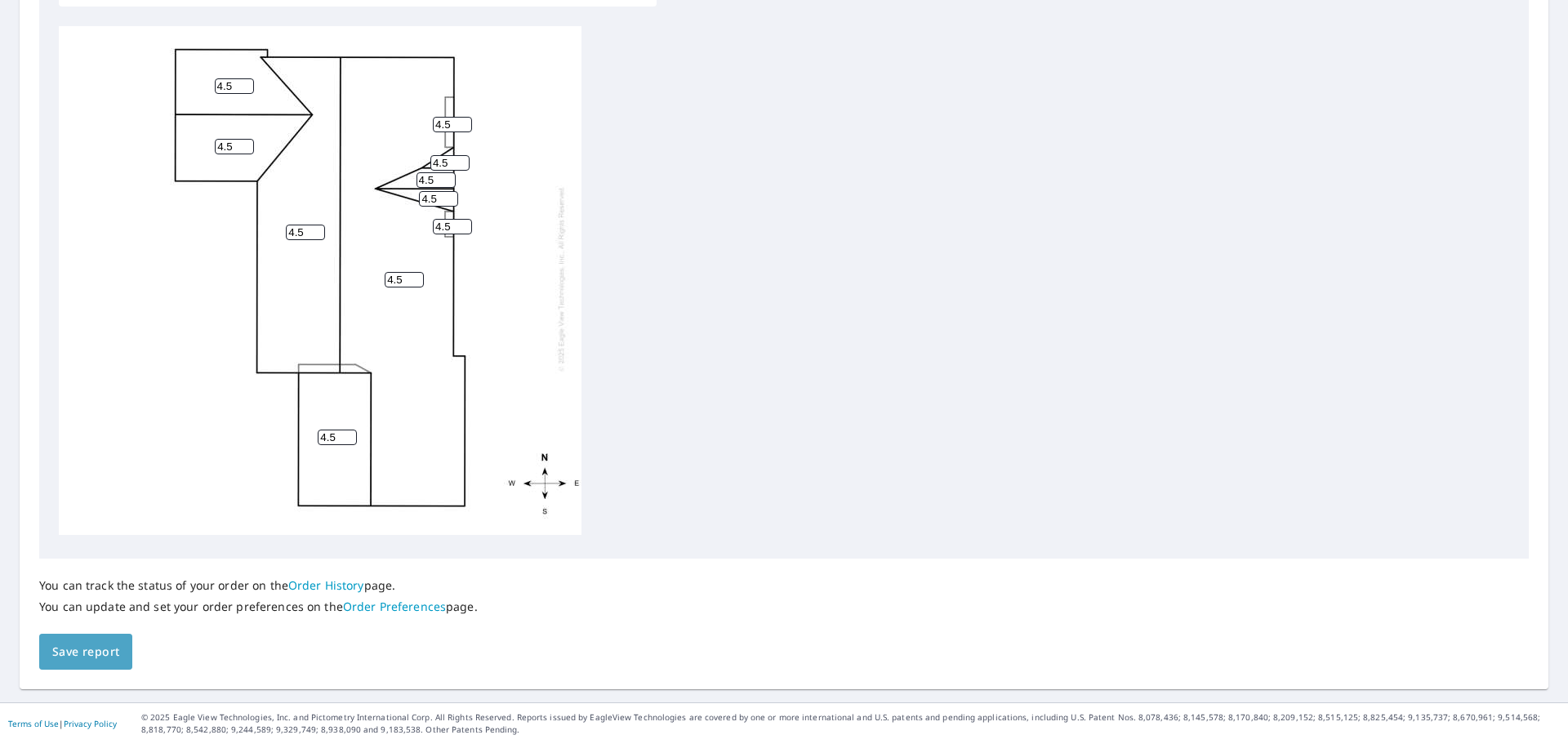
click at [49, 657] on button "Save report" at bounding box center [85, 651] width 93 height 36
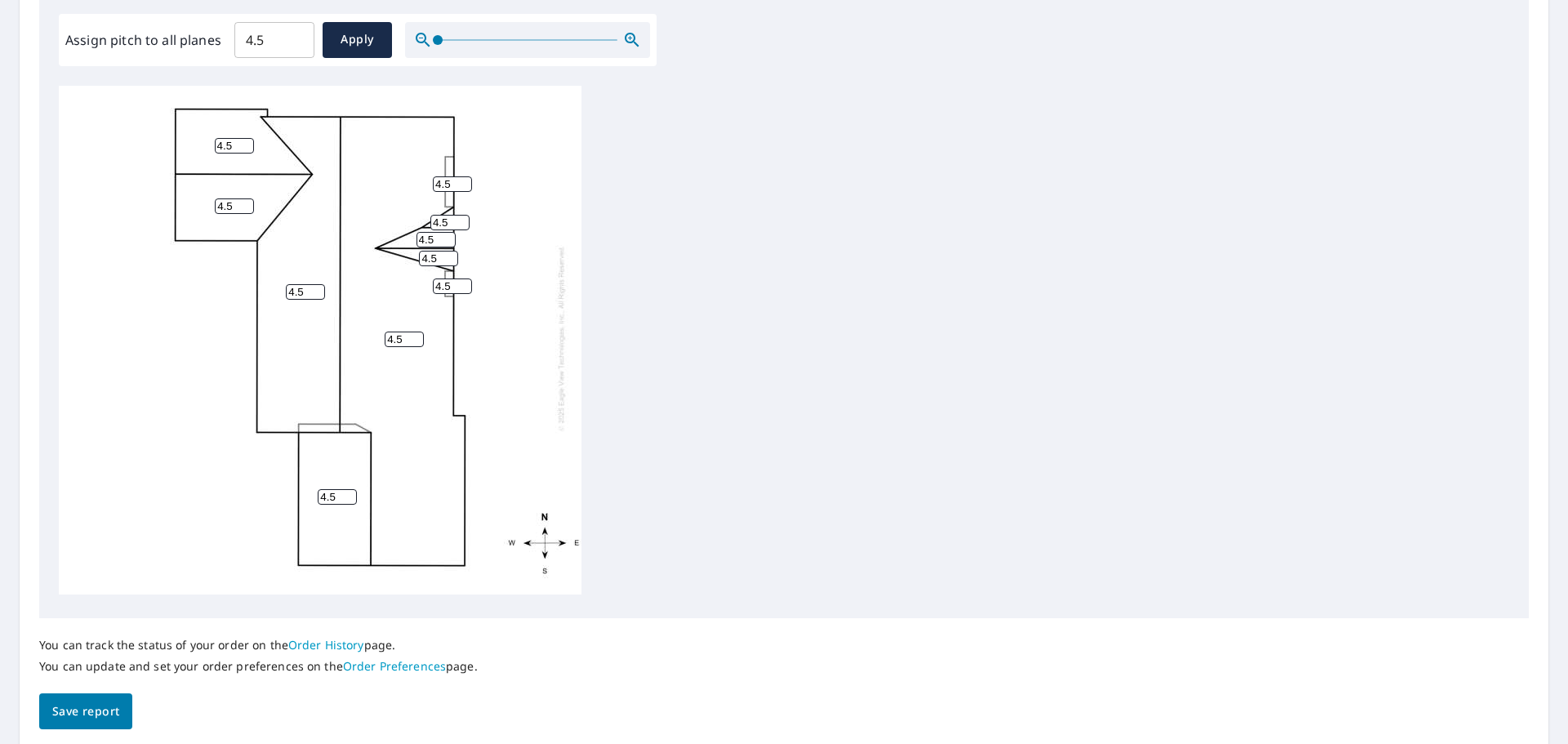
scroll to position [0, 0]
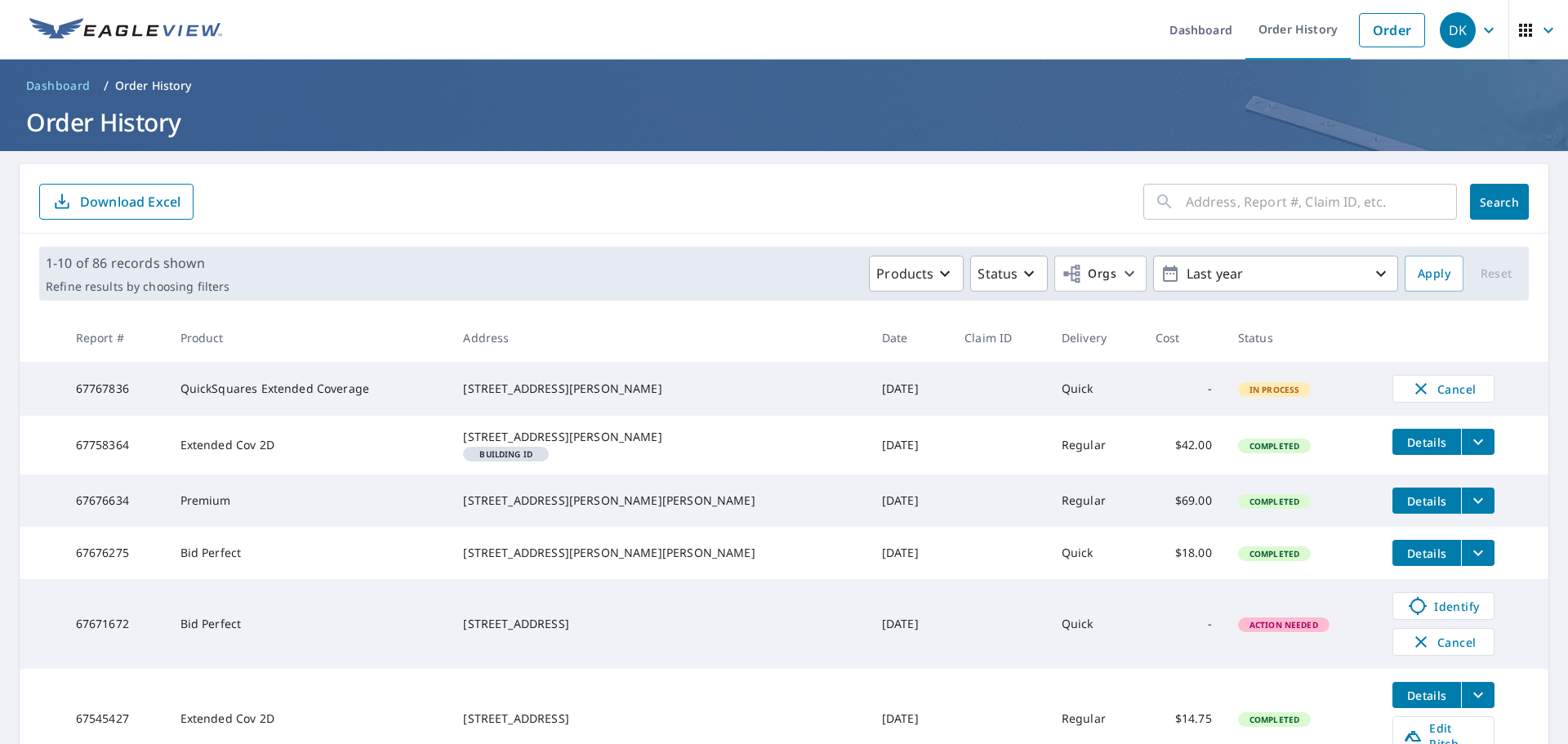
click at [1473, 445] on icon "filesDropdownBtn-67758364" at bounding box center [1478, 442] width 10 height 6
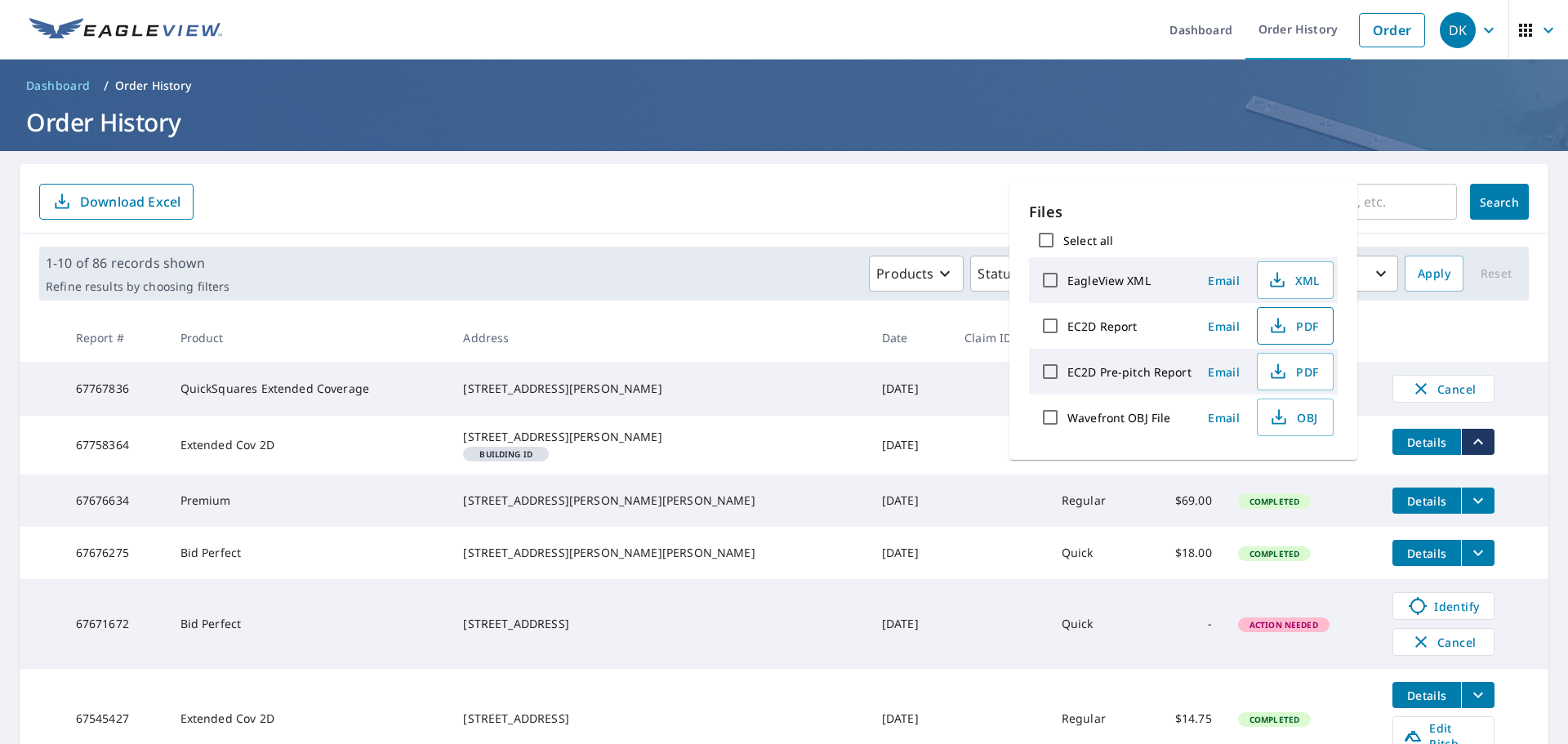
click at [1275, 320] on icon "button" at bounding box center [1278, 322] width 8 height 11
click at [794, 203] on form "​ Search Download Excel" at bounding box center [784, 202] width 1490 height 36
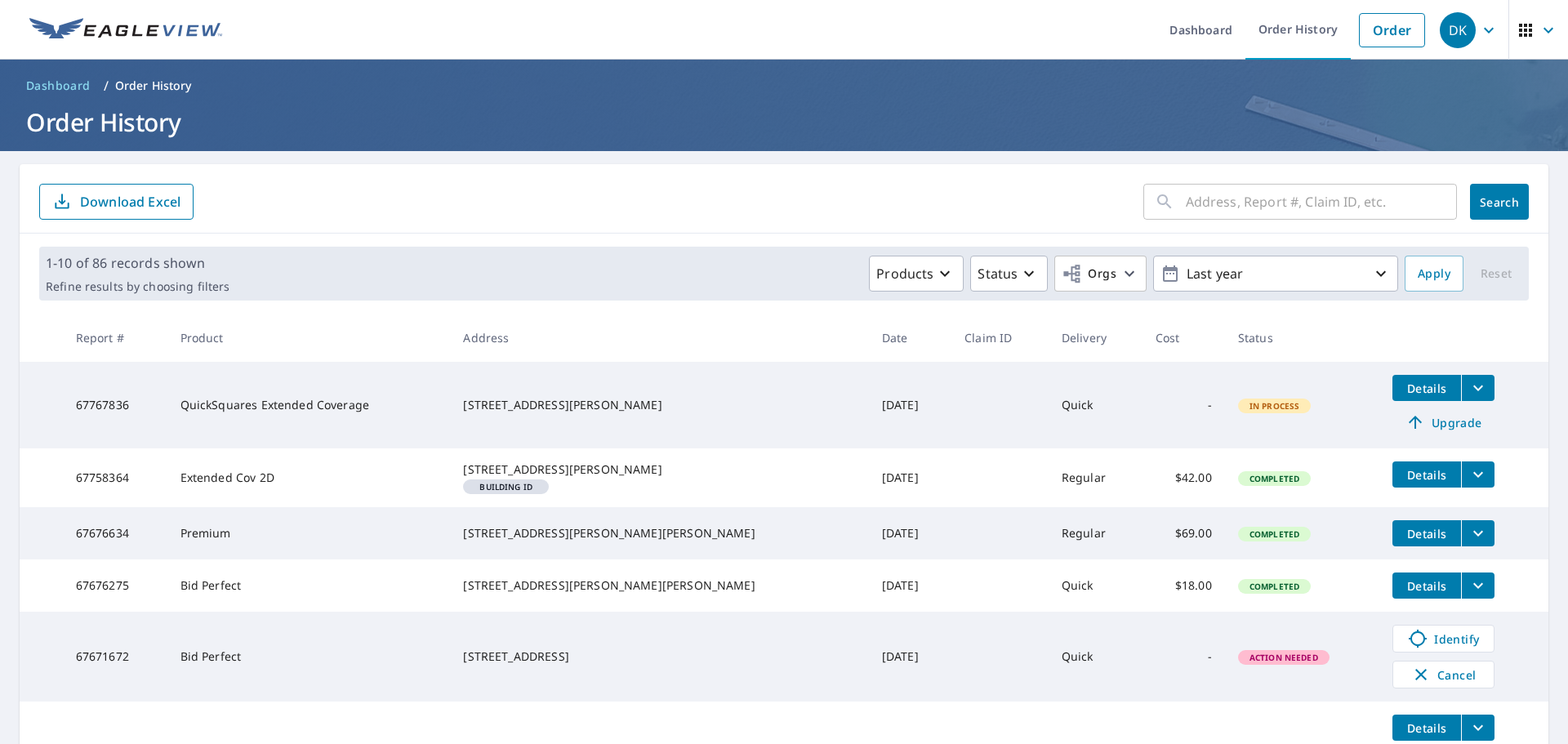
click at [1461, 385] on button "filesDropdownBtn-67767836" at bounding box center [1477, 387] width 33 height 26
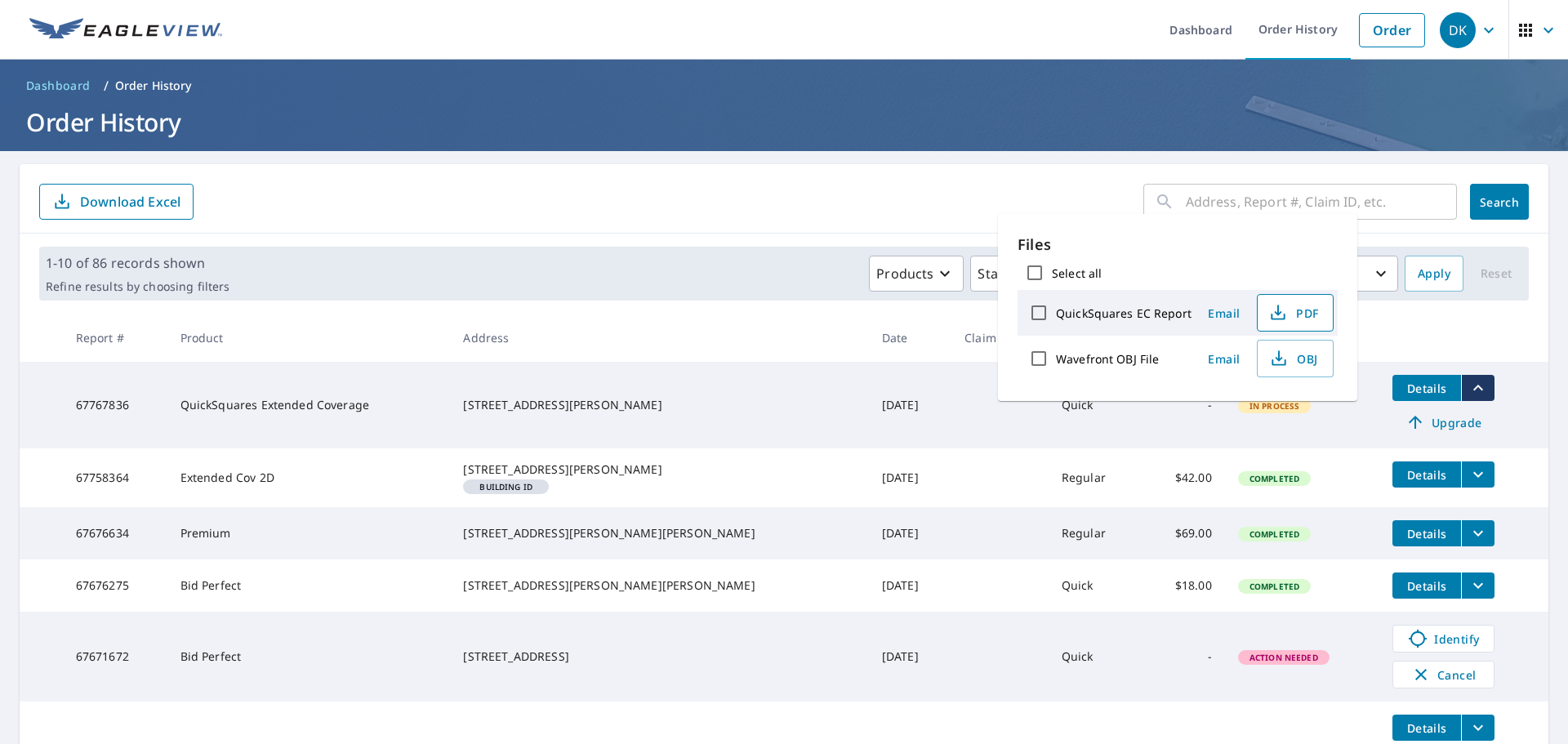
click at [1296, 318] on span "PDF" at bounding box center [1293, 313] width 53 height 19
